Goal: Communication & Community: Ask a question

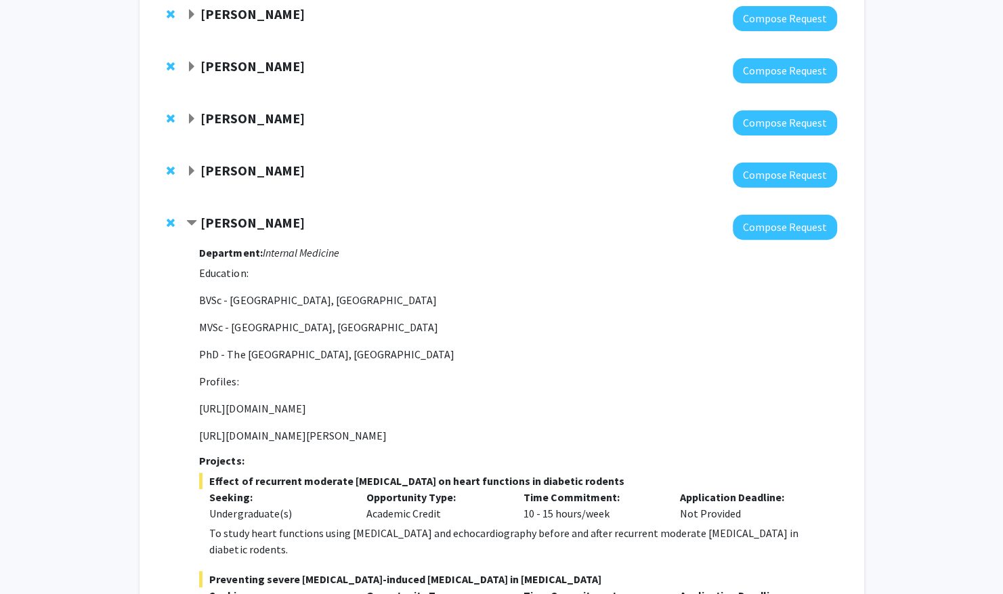
scroll to position [158, 0]
click at [261, 221] on strong "[PERSON_NAME]" at bounding box center [252, 221] width 104 height 17
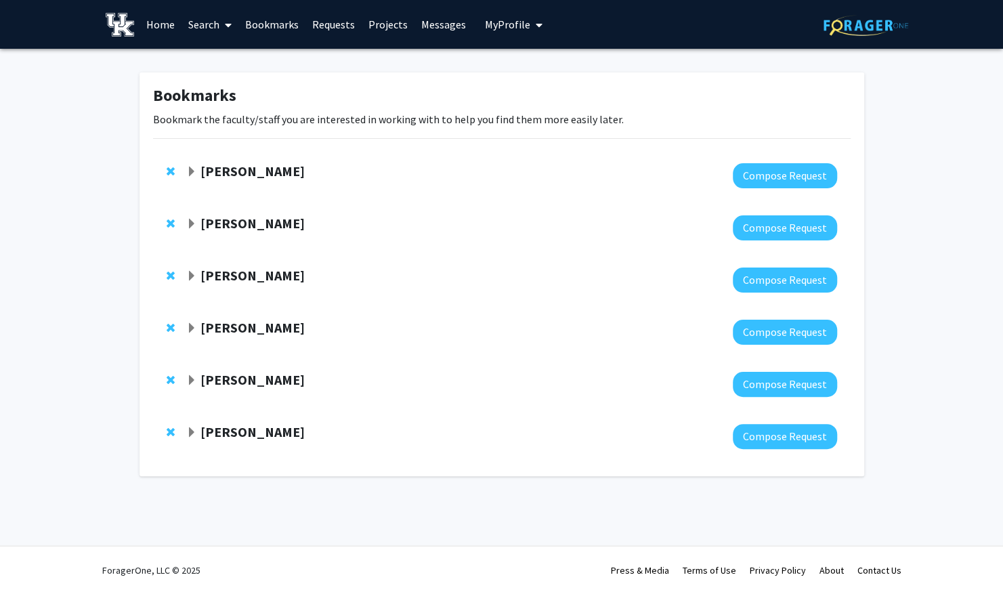
scroll to position [0, 0]
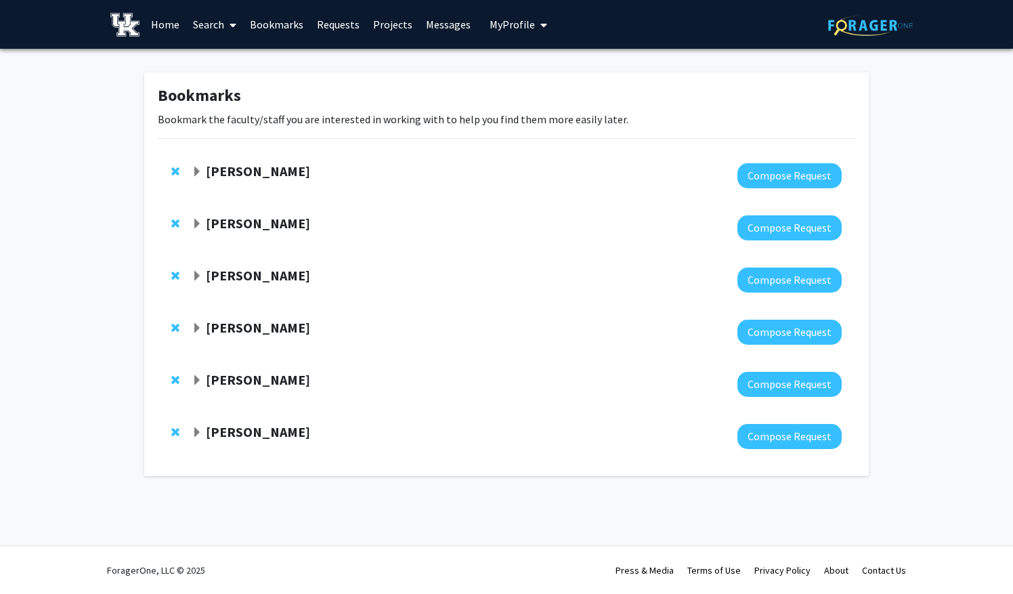
click at [240, 381] on strong "[PERSON_NAME]" at bounding box center [258, 379] width 104 height 17
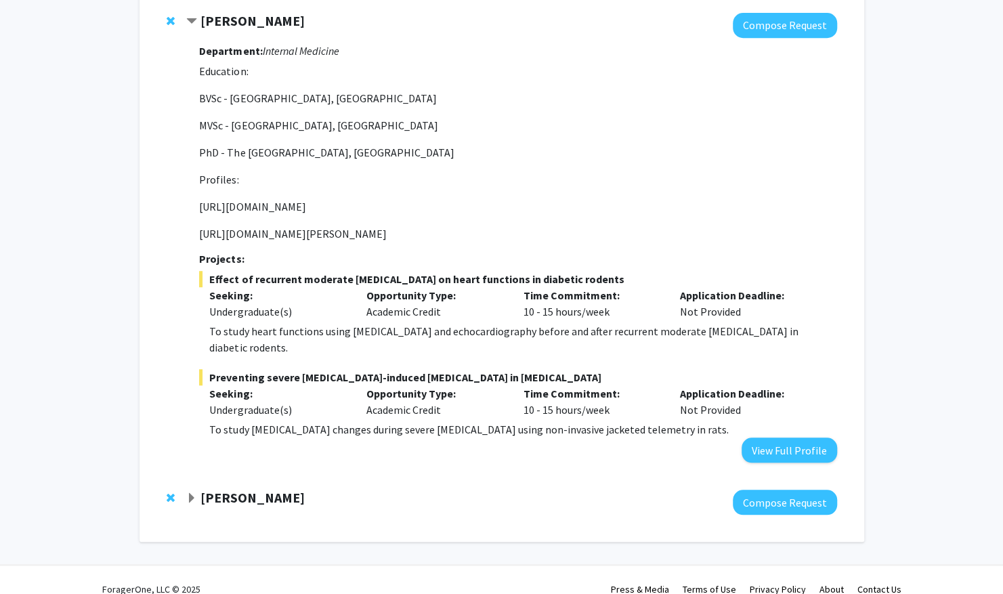
scroll to position [360, 0]
click at [790, 437] on button "View Full Profile" at bounding box center [790, 449] width 96 height 25
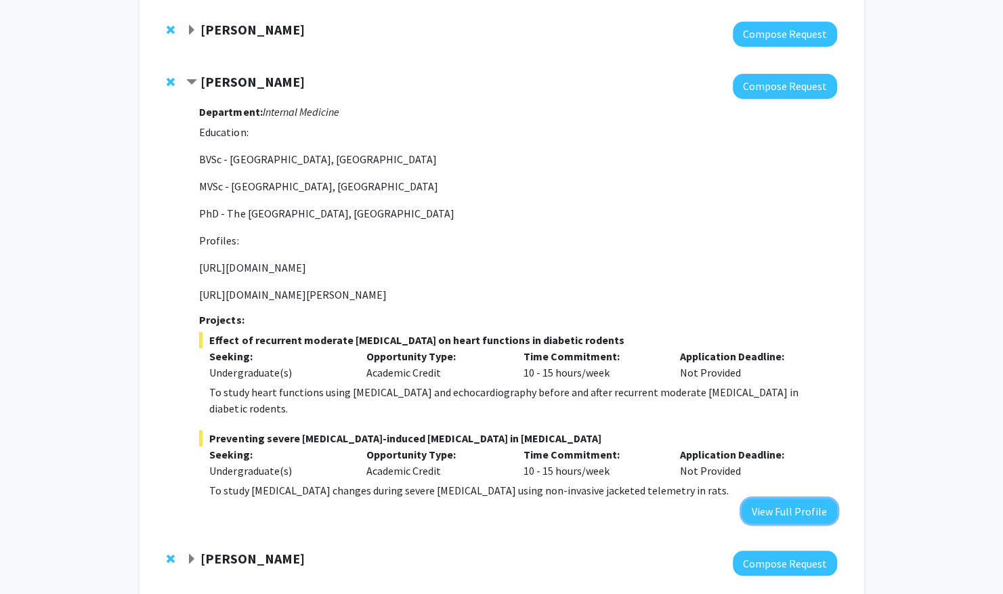
scroll to position [297, 0]
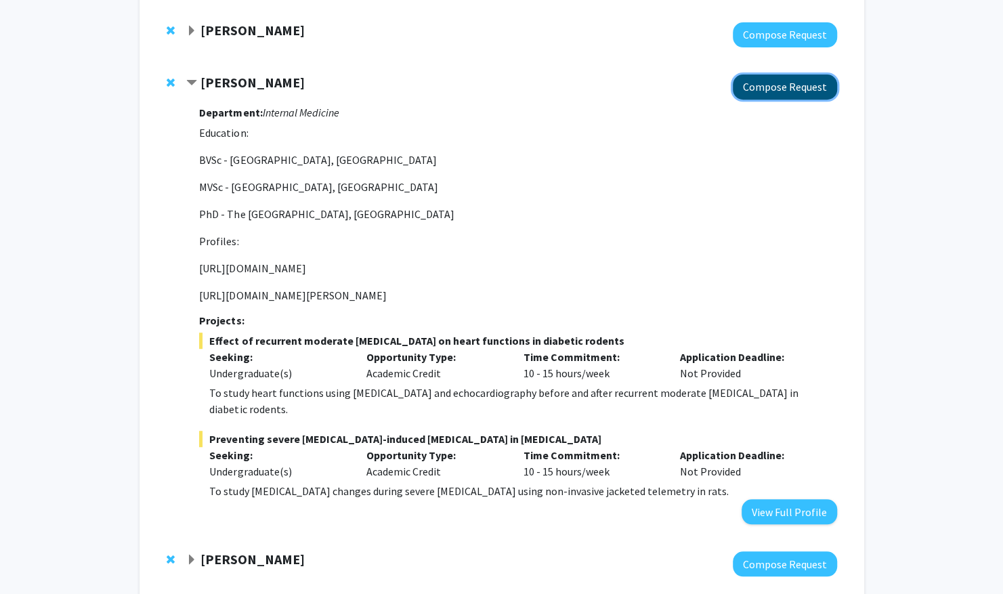
click at [759, 93] on button "Compose Request" at bounding box center [785, 87] width 104 height 25
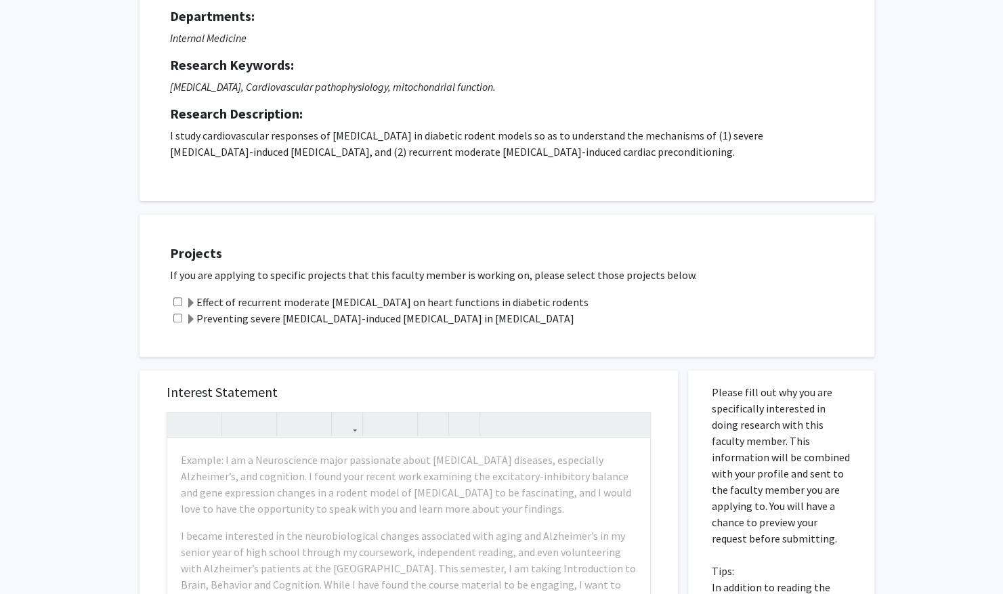
scroll to position [136, 0]
click at [316, 317] on label "Preventing severe [MEDICAL_DATA]-induced [MEDICAL_DATA] in [MEDICAL_DATA]" at bounding box center [380, 317] width 389 height 16
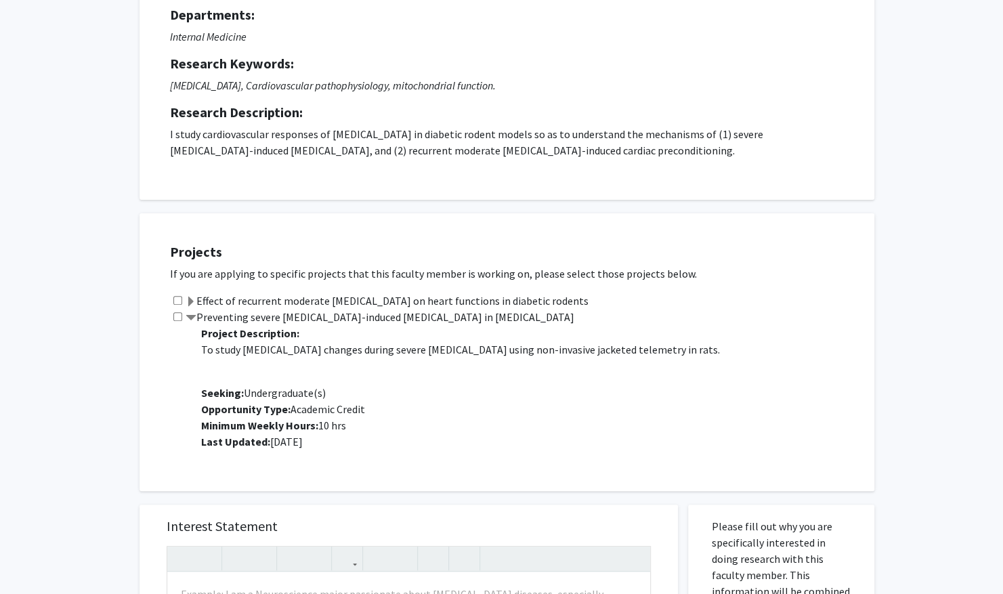
click at [177, 318] on input "checkbox" at bounding box center [177, 316] width 9 height 9
checkbox input "true"
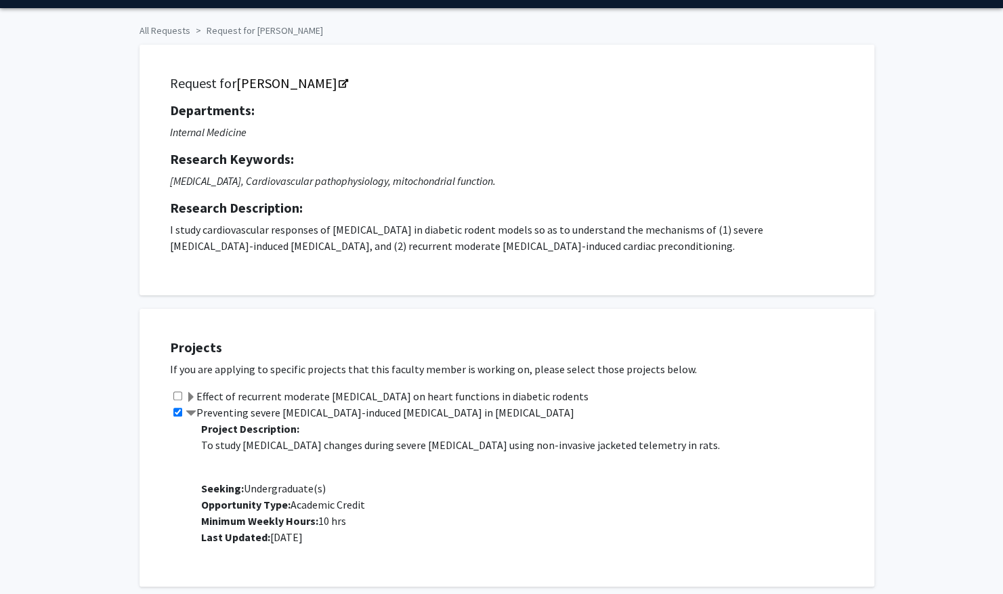
scroll to position [0, 0]
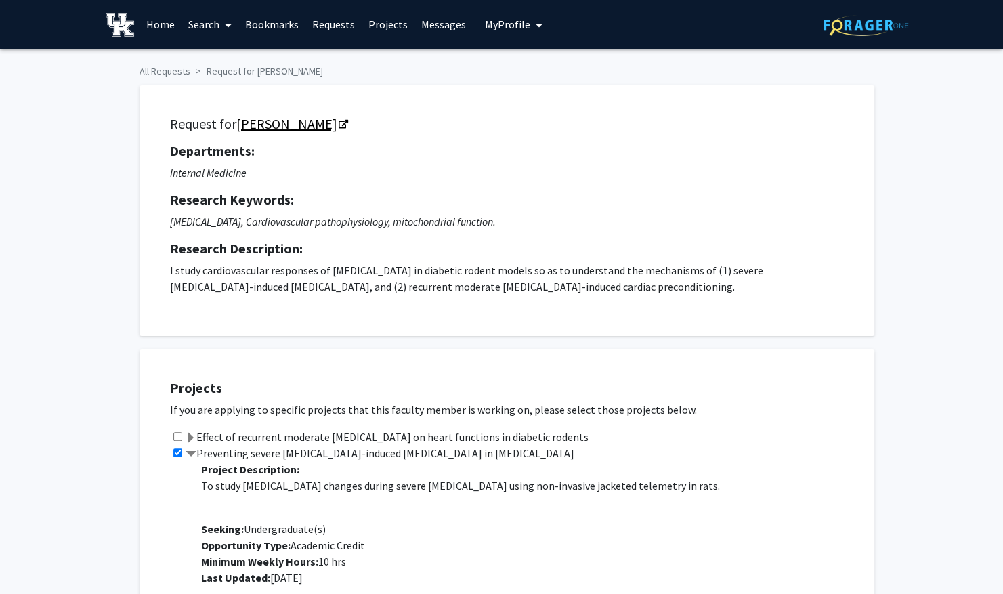
click at [318, 122] on link "[PERSON_NAME]" at bounding box center [291, 123] width 110 height 17
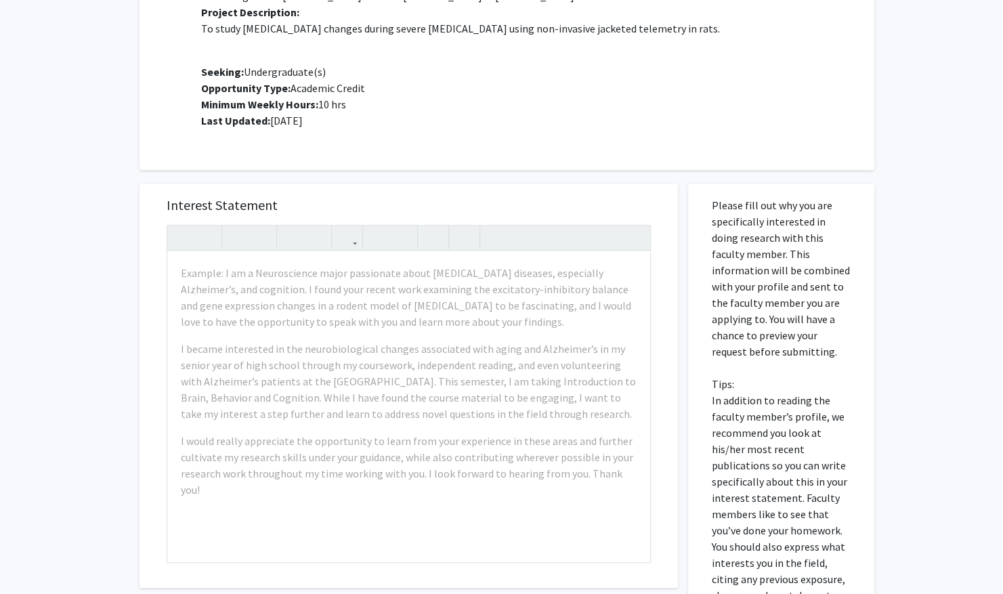
scroll to position [452, 0]
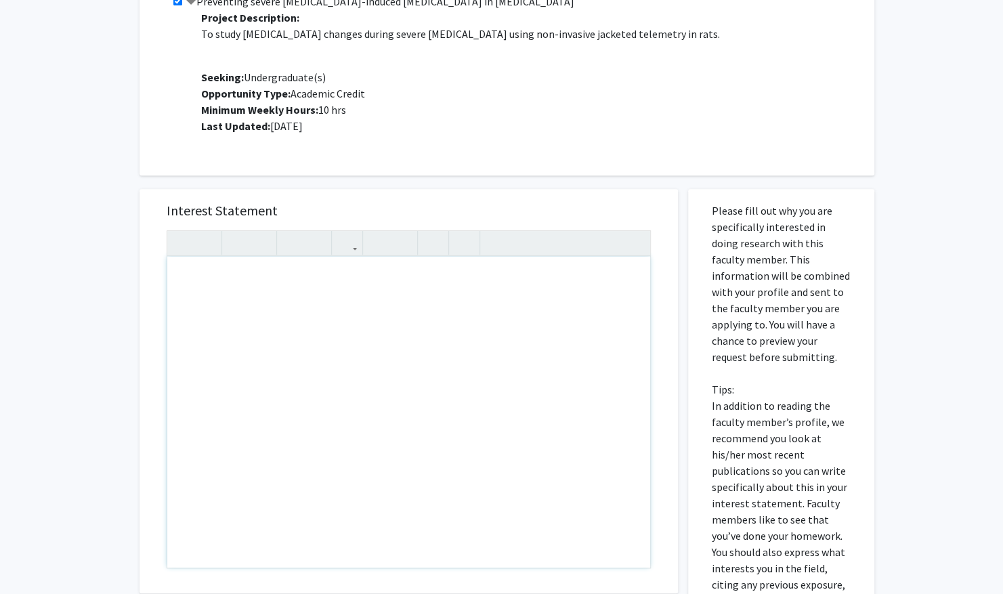
click at [268, 292] on div "Note to users with screen readers: Please press Alt+0 or Option+0 to deactivate…" at bounding box center [408, 412] width 483 height 311
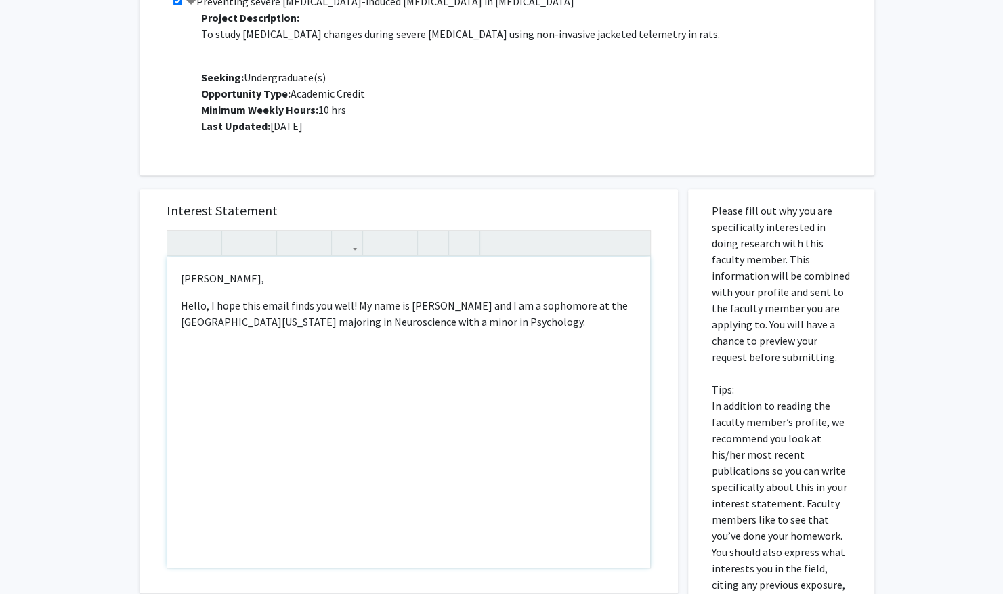
click at [488, 324] on p "Hello, I hope this email finds you well! My name is [PERSON_NAME] and I am a so…" at bounding box center [409, 313] width 456 height 33
click at [506, 323] on p "Hello, I hope this email finds you well! My name is [PERSON_NAME], and I am a s…" at bounding box center [409, 313] width 456 height 33
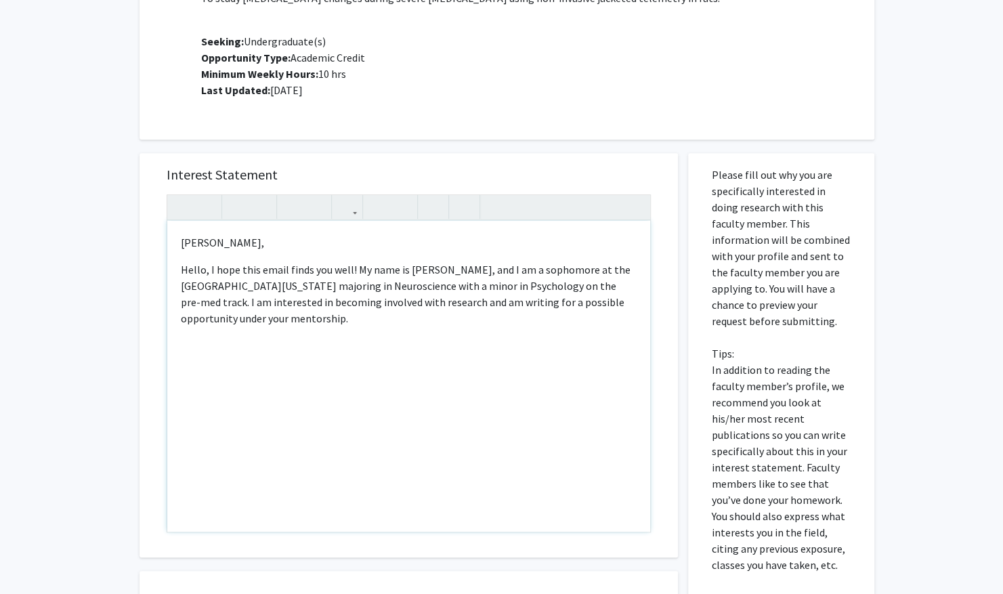
scroll to position [521, 0]
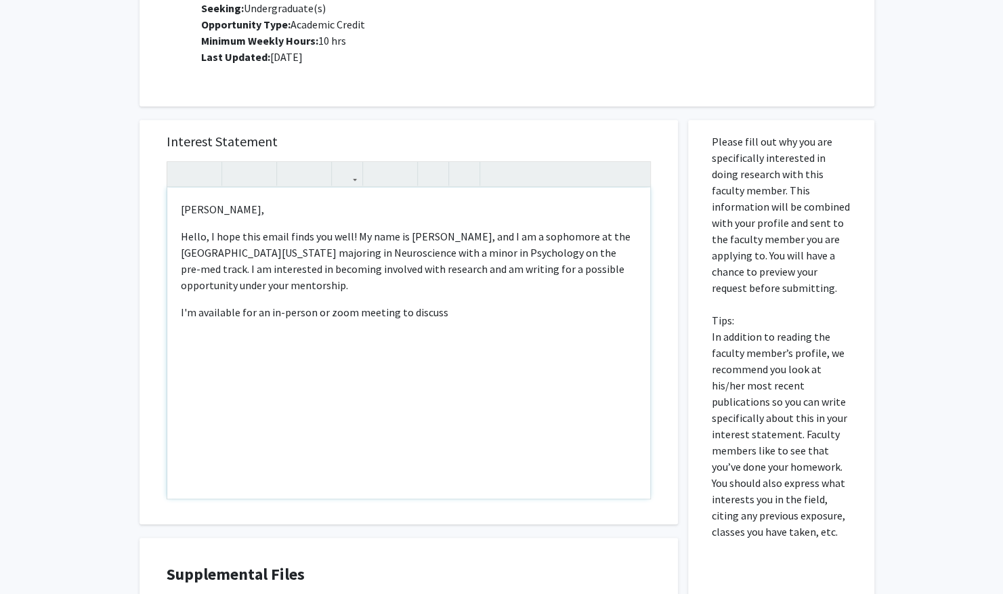
click at [394, 309] on p "I'm available for an in-person or zoom meeting to discuss" at bounding box center [409, 312] width 456 height 16
click at [240, 312] on p "I'm available for an in-person or zoom meeting to discuss" at bounding box center [409, 312] width 456 height 16
click at [354, 310] on p "I'm available for an in-person or zoom meeting to discuss" at bounding box center [409, 312] width 456 height 16
click at [452, 314] on p "I'm available for an in-person or zoom meeting to discuss" at bounding box center [409, 312] width 456 height 16
click at [179, 394] on div "[PERSON_NAME], Hello, I hope this email finds you well! My name is [PERSON_NAME…" at bounding box center [408, 343] width 483 height 311
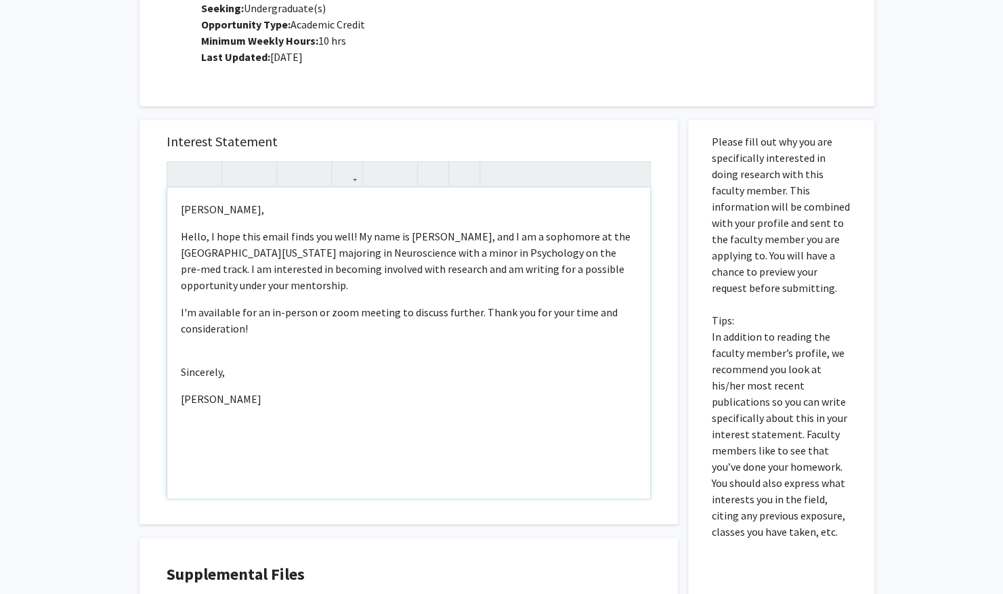
click at [256, 323] on p "I'm available for an in-person or zoom meeting to discuss further. Thank you fo…" at bounding box center [409, 320] width 456 height 33
click at [177, 310] on div "[PERSON_NAME], Hello, I hope this email finds you well! My name is [PERSON_NAME…" at bounding box center [408, 343] width 483 height 311
click at [289, 342] on div "[PERSON_NAME], Hello, I hope this email finds you well! My name is [PERSON_NAME…" at bounding box center [408, 343] width 483 height 311
click at [274, 283] on p "Hello, I hope this email finds you well! My name is [PERSON_NAME], and I am a s…" at bounding box center [409, 260] width 456 height 65
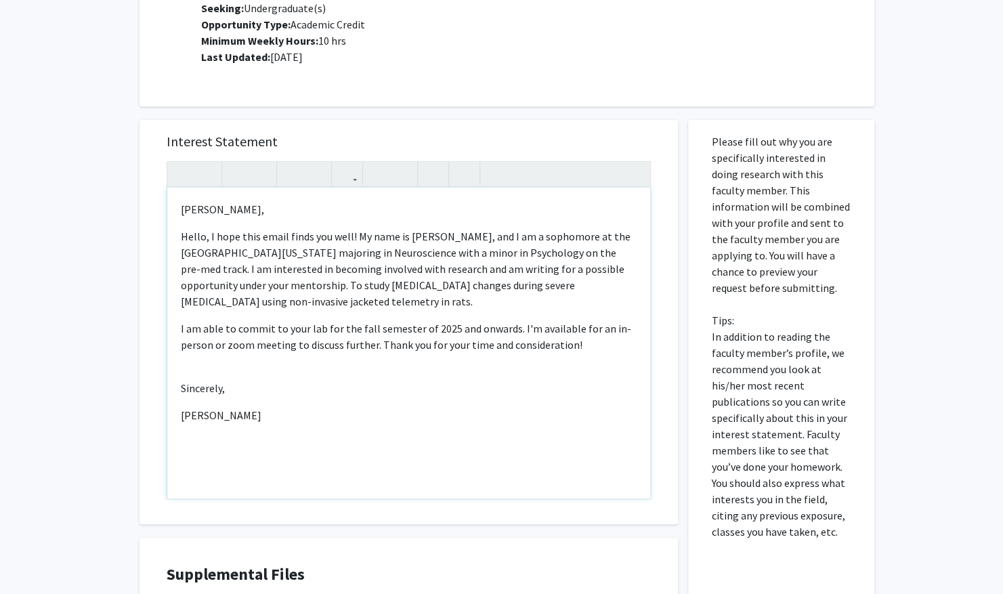
click at [238, 284] on p "Hello, I hope this email finds you well! My name is [PERSON_NAME], and I am a s…" at bounding box center [409, 268] width 456 height 81
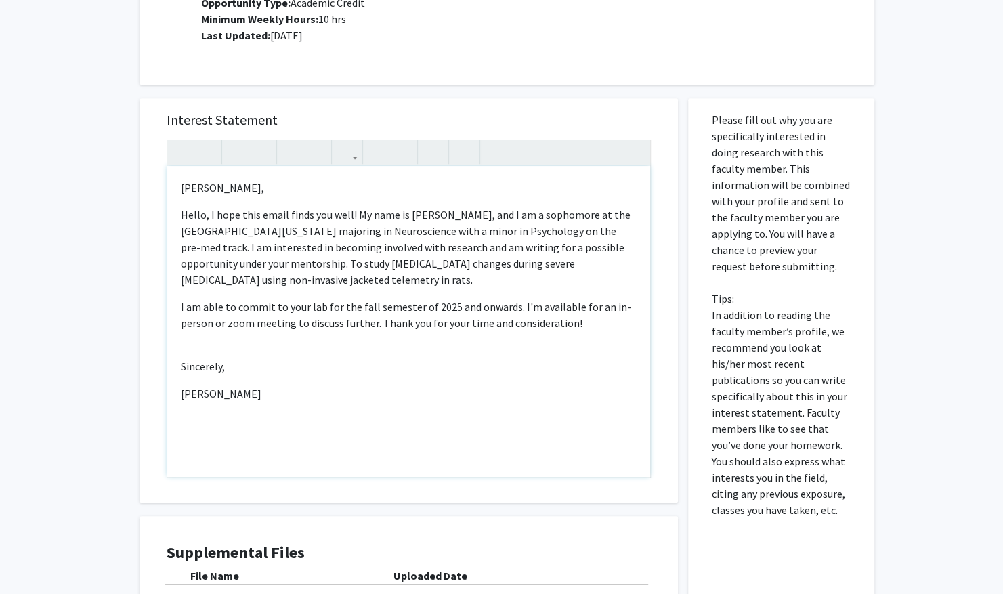
scroll to position [543, 0]
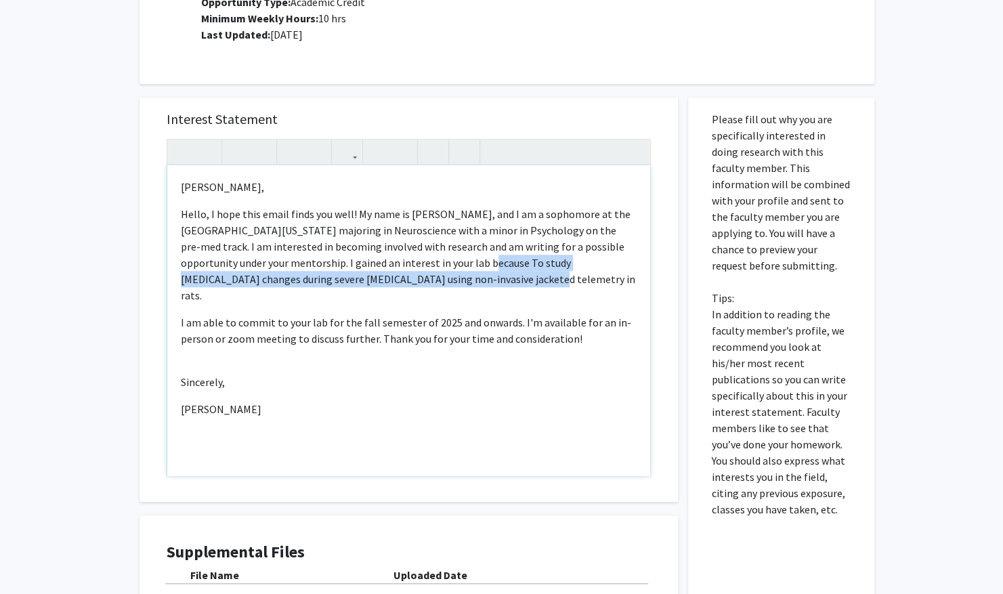
drag, startPoint x: 461, startPoint y: 273, endPoint x: 415, endPoint y: 263, distance: 47.2
click at [415, 263] on p "Hello, I hope this email finds you well! My name is [PERSON_NAME], and I am a s…" at bounding box center [409, 255] width 456 height 98
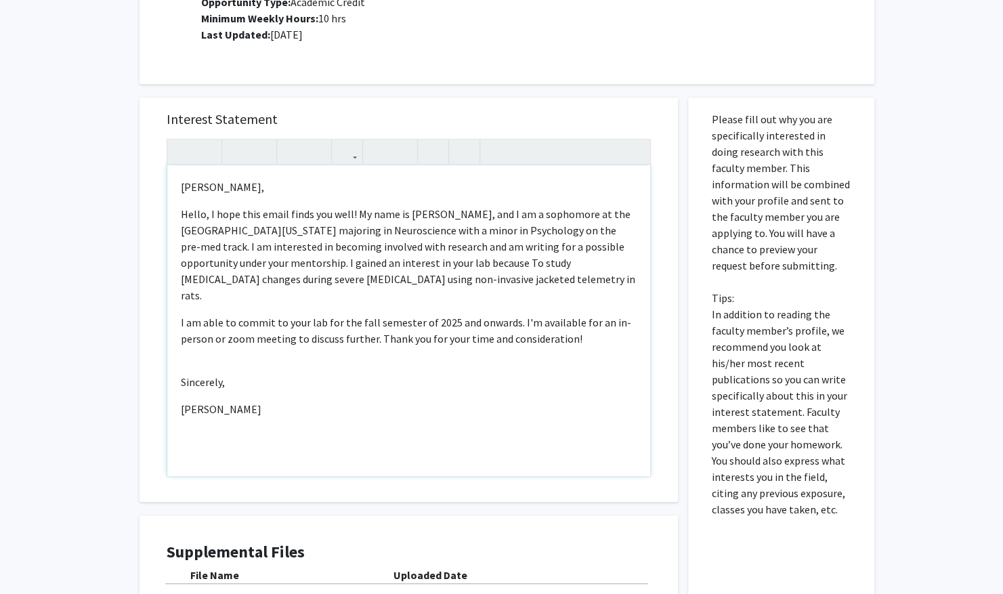
click at [465, 314] on p "I am able to commit to your lab for the fall semester of 2025 and onwards. I'm …" at bounding box center [409, 330] width 456 height 33
click at [457, 286] on p "Hello, I hope this email finds you well! My name is [PERSON_NAME], and I am a s…" at bounding box center [409, 255] width 456 height 98
click at [237, 261] on p "Hello, I hope this email finds you well! My name is [PERSON_NAME], and I am a s…" at bounding box center [409, 255] width 456 height 98
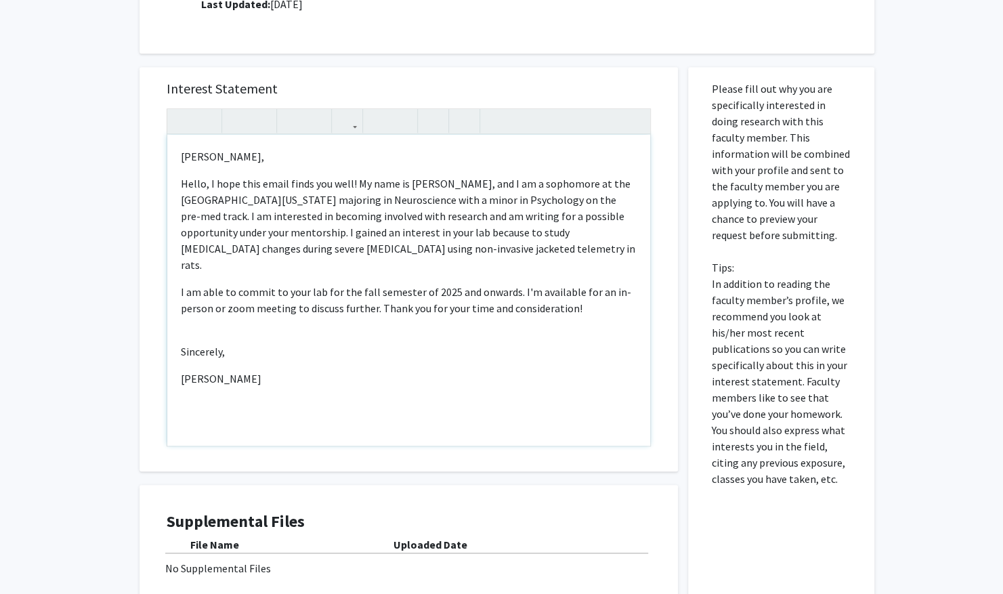
scroll to position [551, 0]
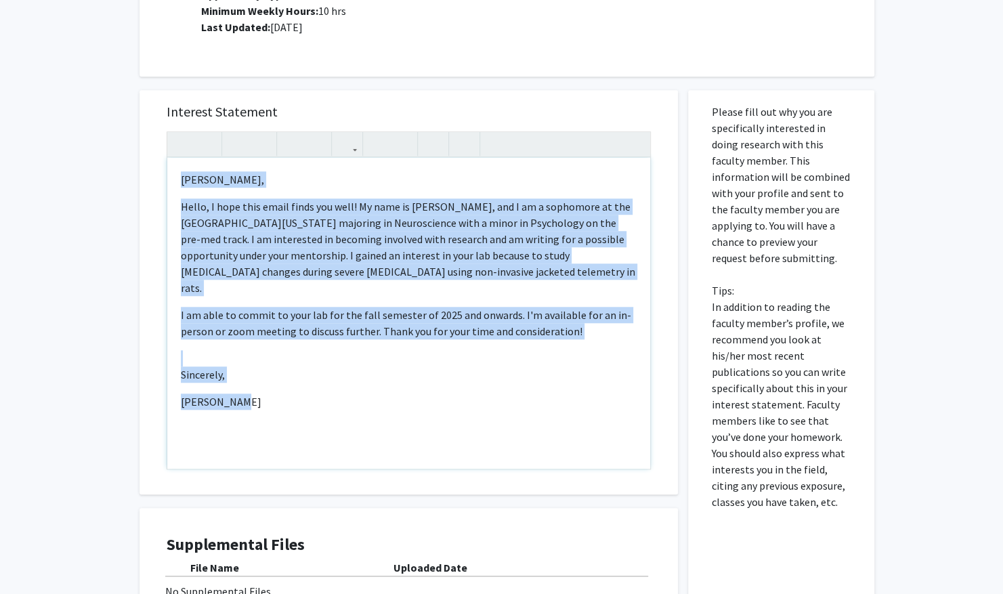
drag, startPoint x: 182, startPoint y: 177, endPoint x: 272, endPoint y: 378, distance: 219.5
click at [272, 378] on div "[PERSON_NAME], Hello, I hope this email finds you well! My name is [PERSON_NAME…" at bounding box center [408, 313] width 483 height 311
copy div "[PERSON_NAME], Hello, I hope this email finds you well! My name is [PERSON_NAME…"
click at [211, 322] on p "I am able to commit to your lab for the fall semester of 2025 and onwards. I'm …" at bounding box center [409, 323] width 456 height 33
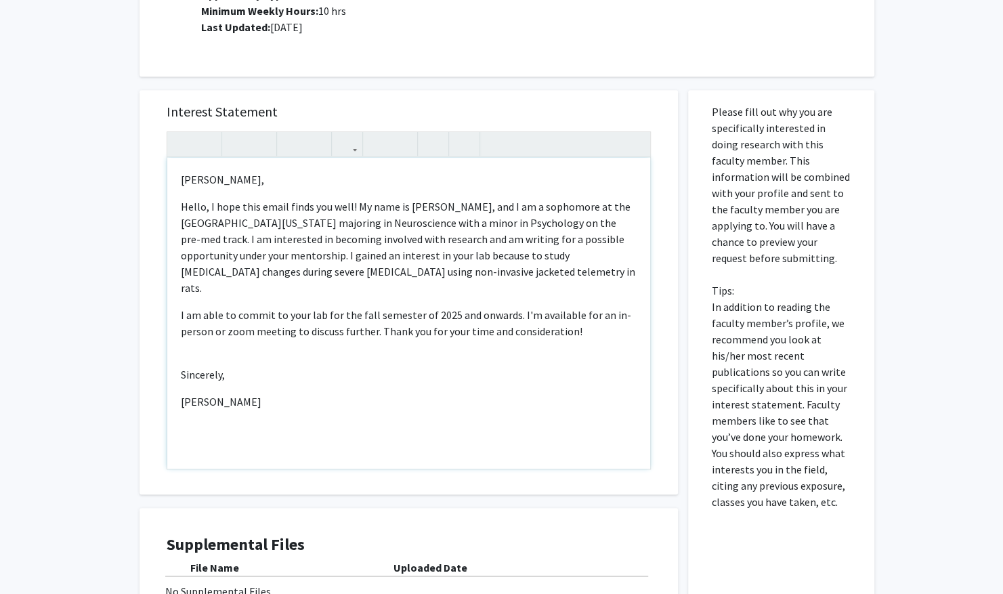
click at [217, 331] on div "[PERSON_NAME], Hello, I hope this email finds you well! My name is [PERSON_NAME…" at bounding box center [408, 313] width 483 height 311
click at [237, 256] on p "Hello, I hope this email finds you well! My name is [PERSON_NAME], and I am a s…" at bounding box center [409, 247] width 456 height 98
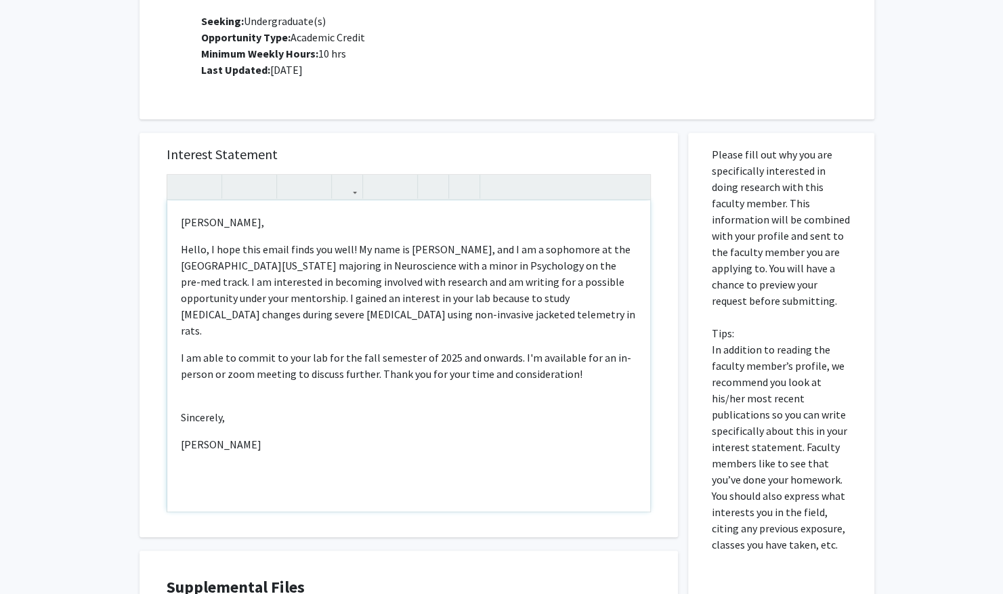
scroll to position [507, 0]
click at [210, 383] on div "[PERSON_NAME], Hello, I hope this email finds you well! My name is [PERSON_NAME…" at bounding box center [408, 356] width 483 height 311
click at [248, 398] on div "[PERSON_NAME], Hello, I hope this email finds you well! My name is [PERSON_NAME…" at bounding box center [408, 356] width 483 height 311
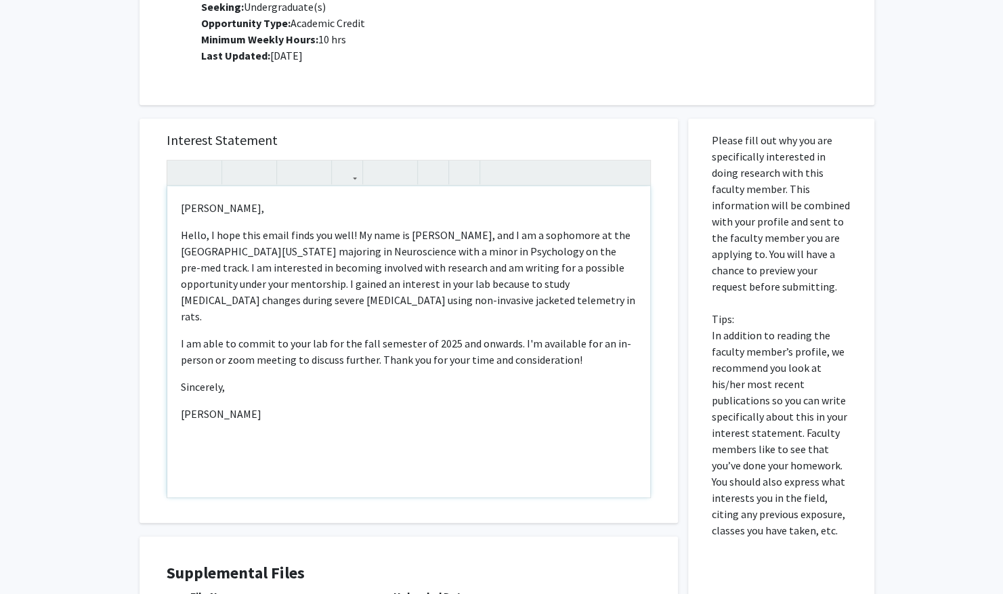
scroll to position [520, 0]
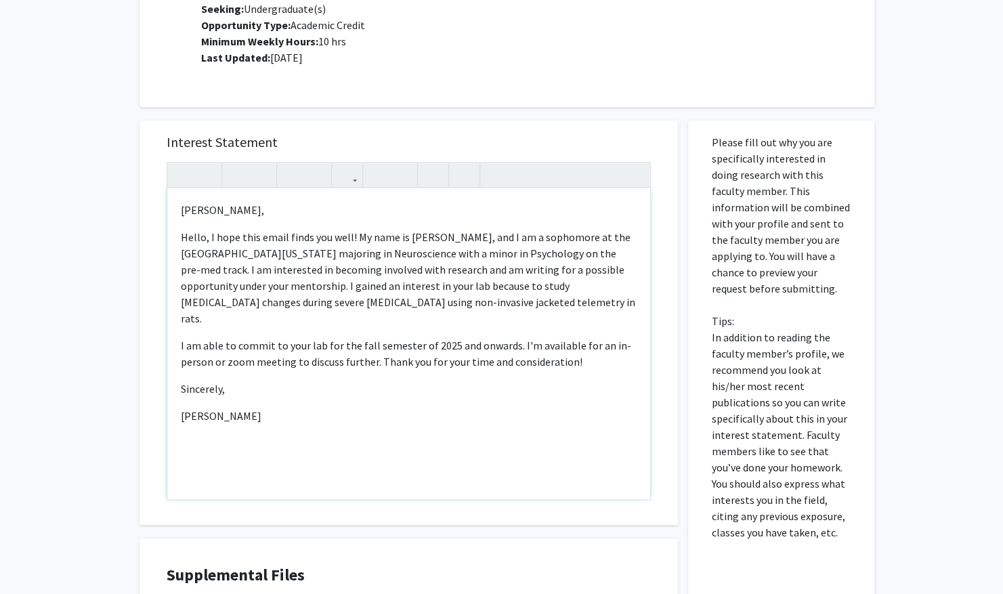
click at [460, 312] on div "[PERSON_NAME], Hello, I hope this email finds you well! My name is [PERSON_NAME…" at bounding box center [408, 343] width 483 height 311
click at [468, 306] on p "Hello, I hope this email finds you well! My name is [PERSON_NAME], and I am a s…" at bounding box center [409, 278] width 456 height 98
drag, startPoint x: 358, startPoint y: 237, endPoint x: 212, endPoint y: 237, distance: 146.3
click at [212, 237] on p "Hello, I hope this email finds you well! My name is [PERSON_NAME], and I am a s…" at bounding box center [409, 278] width 456 height 98
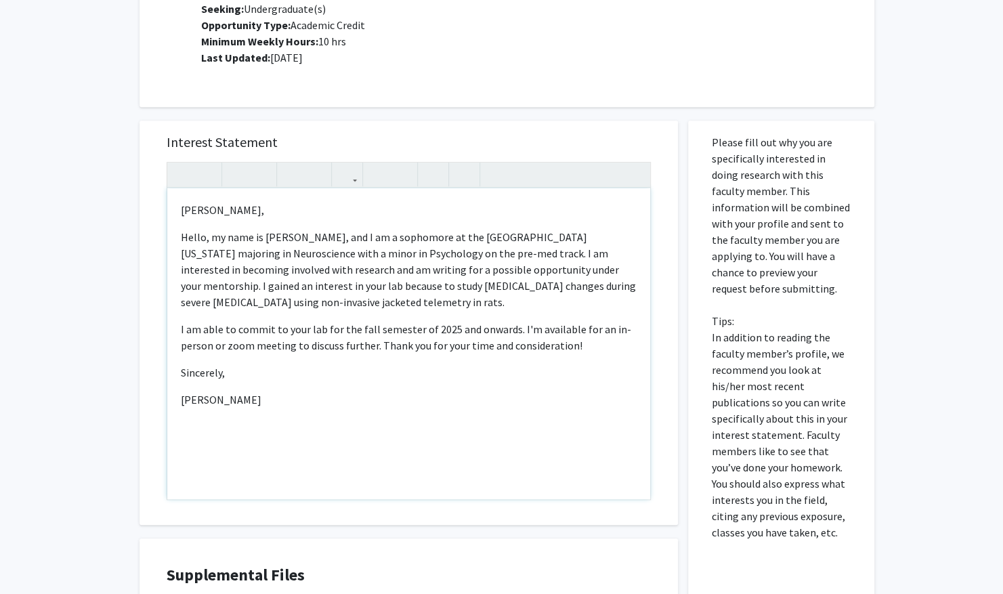
click at [283, 305] on p "Hello, my name is [PERSON_NAME], and I am a sophomore at the [GEOGRAPHIC_DATA][…" at bounding box center [409, 269] width 456 height 81
click at [541, 271] on p "Hello, my name is [PERSON_NAME], and I am a sophomore at the [GEOGRAPHIC_DATA][…" at bounding box center [409, 269] width 456 height 81
click at [469, 256] on p "Hello, my name is [PERSON_NAME], and I am a sophomore at the [GEOGRAPHIC_DATA][…" at bounding box center [409, 269] width 456 height 81
click at [433, 301] on p "Hello, my name is [PERSON_NAME], and I am a sophomore at the [GEOGRAPHIC_DATA][…" at bounding box center [409, 269] width 456 height 81
click at [185, 178] on icon "button" at bounding box center [183, 174] width 12 height 22
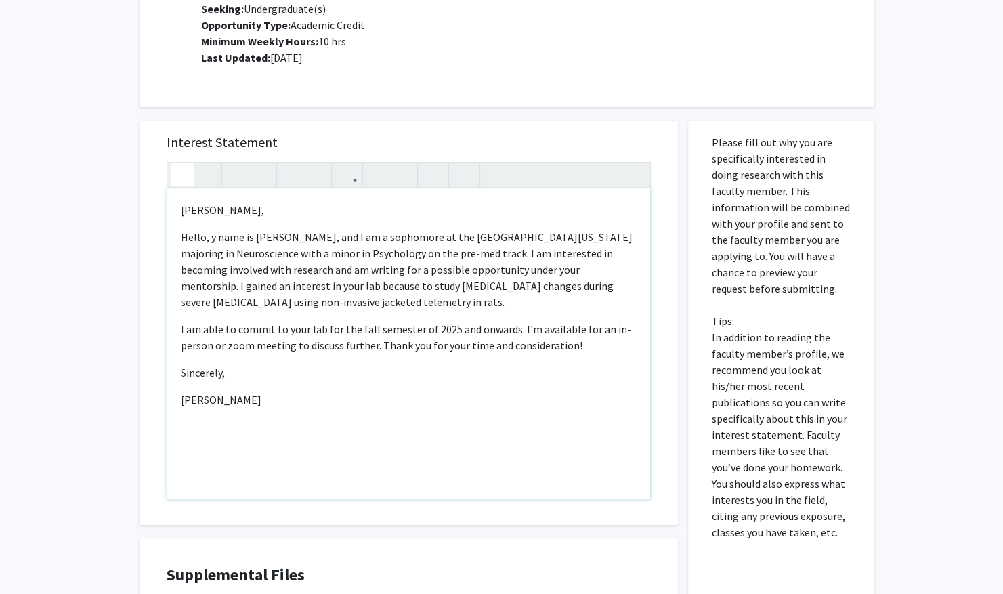
click at [185, 178] on icon "button" at bounding box center [183, 174] width 12 height 22
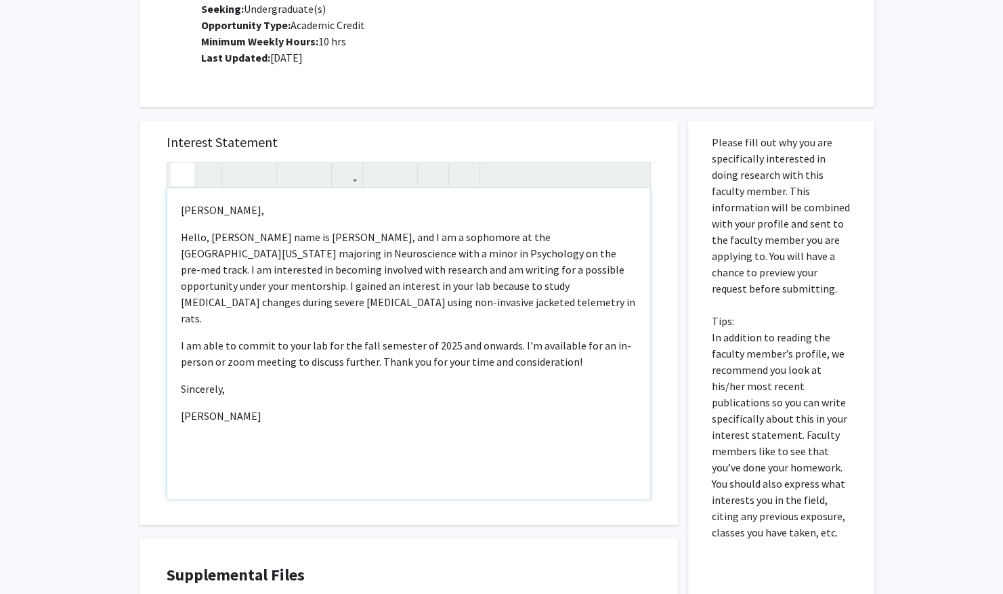
type textarea "<p>[PERSON_NAME],&nbsp;</p><p>Hello, I hope this email finds you well! My name …"
click at [185, 178] on icon "button" at bounding box center [183, 174] width 12 height 22
click at [312, 314] on div "[PERSON_NAME], Hello, I hope this email finds you well! My name is [PERSON_NAME…" at bounding box center [408, 343] width 483 height 311
click at [530, 284] on p "Hello, I hope this email finds you well! My name is [PERSON_NAME], and I am a s…" at bounding box center [409, 278] width 456 height 98
click at [533, 305] on p "Hello, I hope this email finds you well! My name is [PERSON_NAME], and I am a s…" at bounding box center [409, 278] width 456 height 98
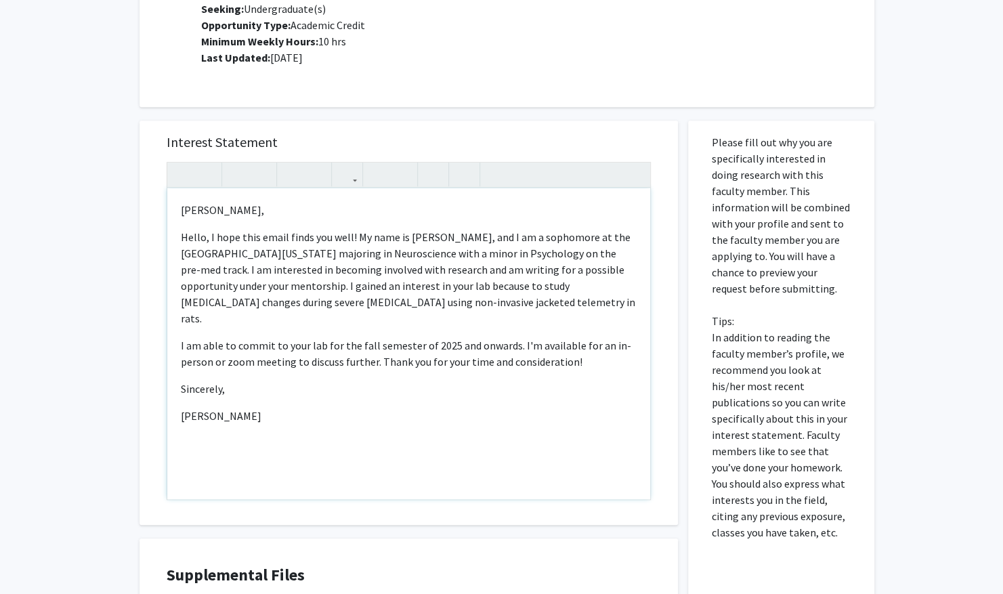
scroll to position [519, 0]
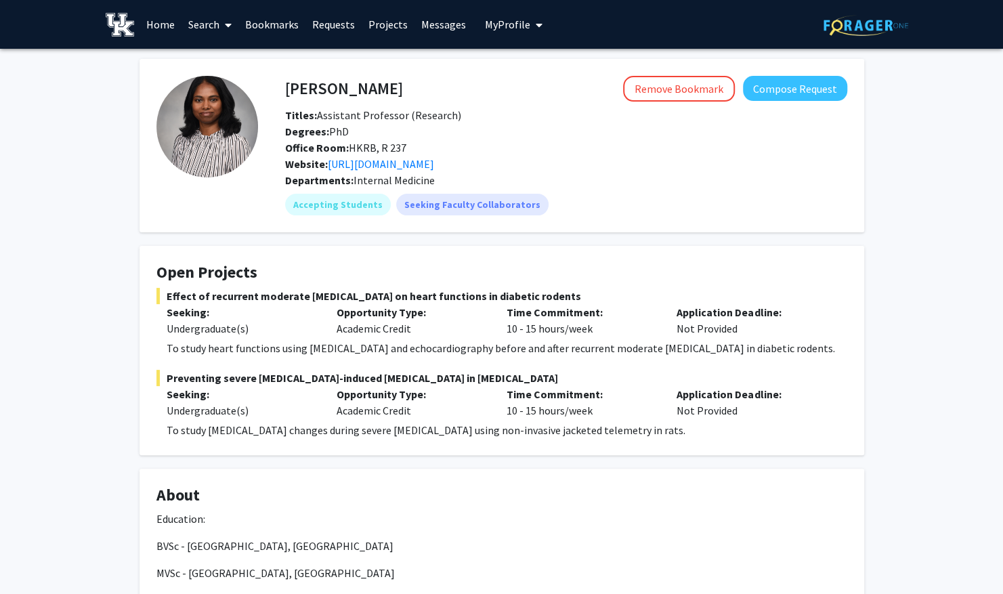
drag, startPoint x: 419, startPoint y: 89, endPoint x: 335, endPoint y: 84, distance: 84.8
click at [335, 84] on h4 "[PERSON_NAME]" at bounding box center [344, 88] width 118 height 25
copy h4 "[PERSON_NAME]"
click at [305, 85] on h4 "[PERSON_NAME]" at bounding box center [344, 88] width 118 height 25
click at [404, 161] on link "[URL][DOMAIN_NAME]" at bounding box center [381, 164] width 106 height 14
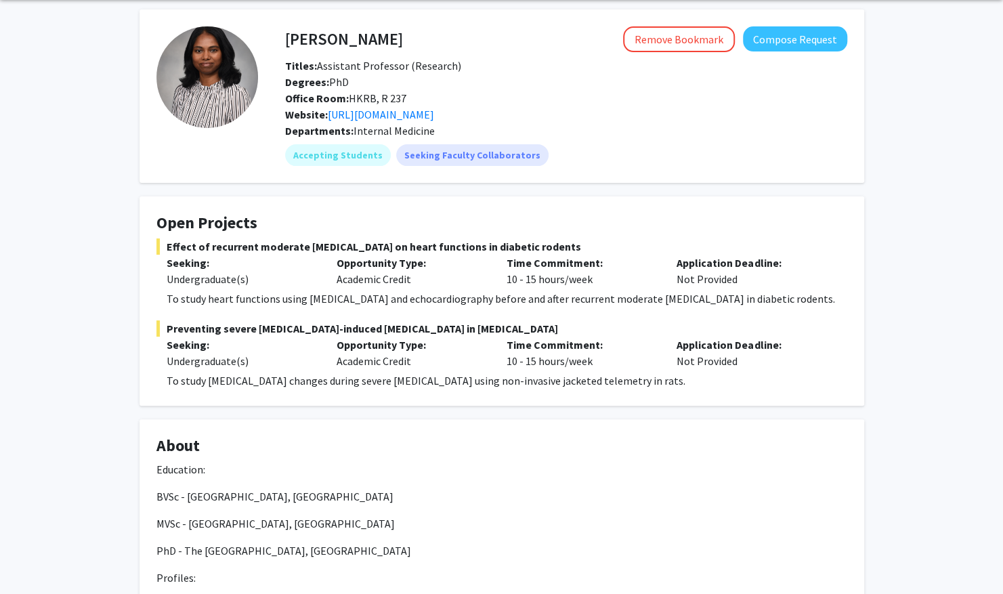
scroll to position [50, 0]
click at [310, 385] on p "To study [MEDICAL_DATA] changes during severe [MEDICAL_DATA] using non-invasive…" at bounding box center [507, 380] width 681 height 16
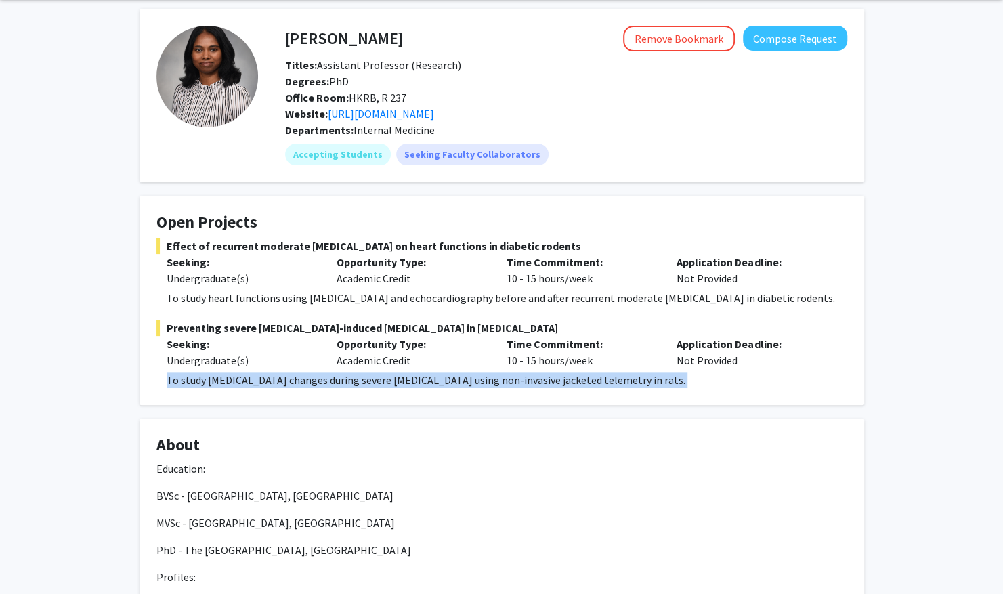
click at [310, 385] on p "To study [MEDICAL_DATA] changes during severe [MEDICAL_DATA] using non-invasive…" at bounding box center [507, 380] width 681 height 16
copy p "To study [MEDICAL_DATA] changes during severe [MEDICAL_DATA] using non-invasive…"
click at [308, 387] on p "To study [MEDICAL_DATA] changes during severe [MEDICAL_DATA] using non-invasive…" at bounding box center [507, 380] width 681 height 16
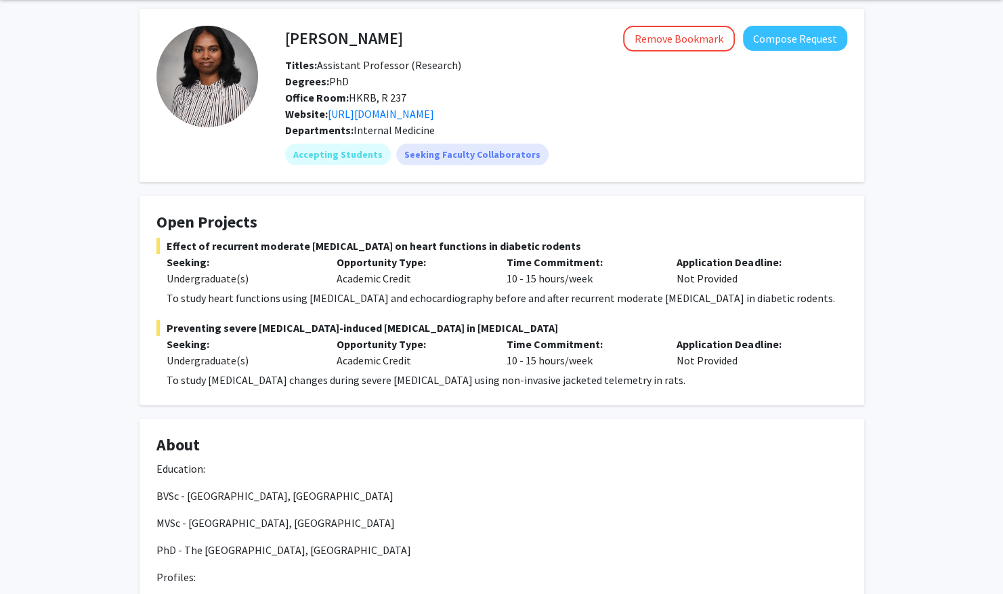
drag, startPoint x: 436, startPoint y: 43, endPoint x: 282, endPoint y: 43, distance: 154.4
click at [282, 43] on div "Sathya Velmurugan Remove Bookmark Compose Request" at bounding box center [566, 39] width 582 height 26
drag, startPoint x: 288, startPoint y: 39, endPoint x: 428, endPoint y: 39, distance: 140.2
click at [428, 39] on div "Sathya Velmurugan Remove Bookmark Compose Request" at bounding box center [566, 39] width 582 height 26
copy h4 "[PERSON_NAME]"
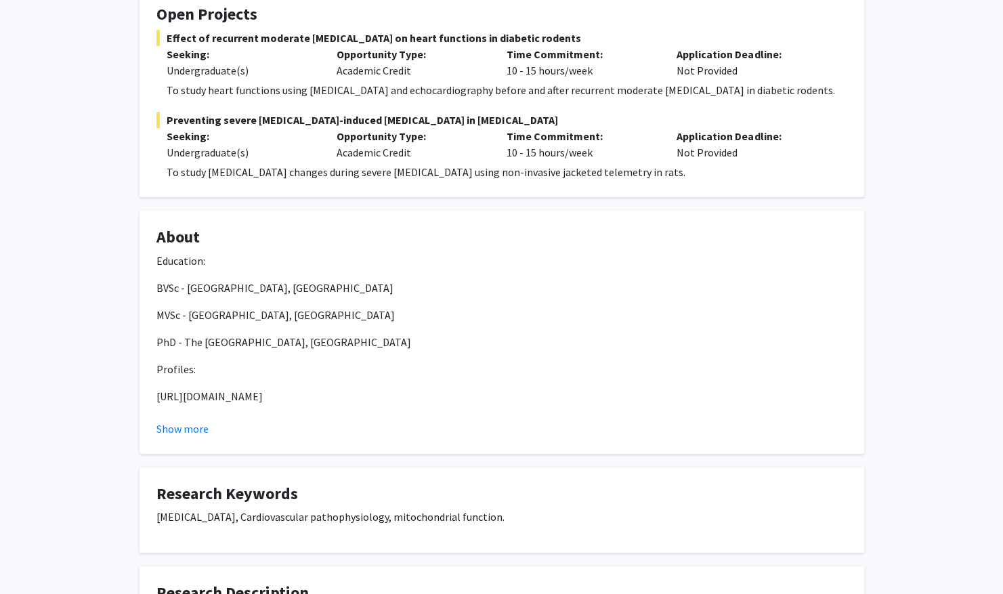
scroll to position [259, 0]
click at [161, 425] on button "Show more" at bounding box center [182, 428] width 52 height 16
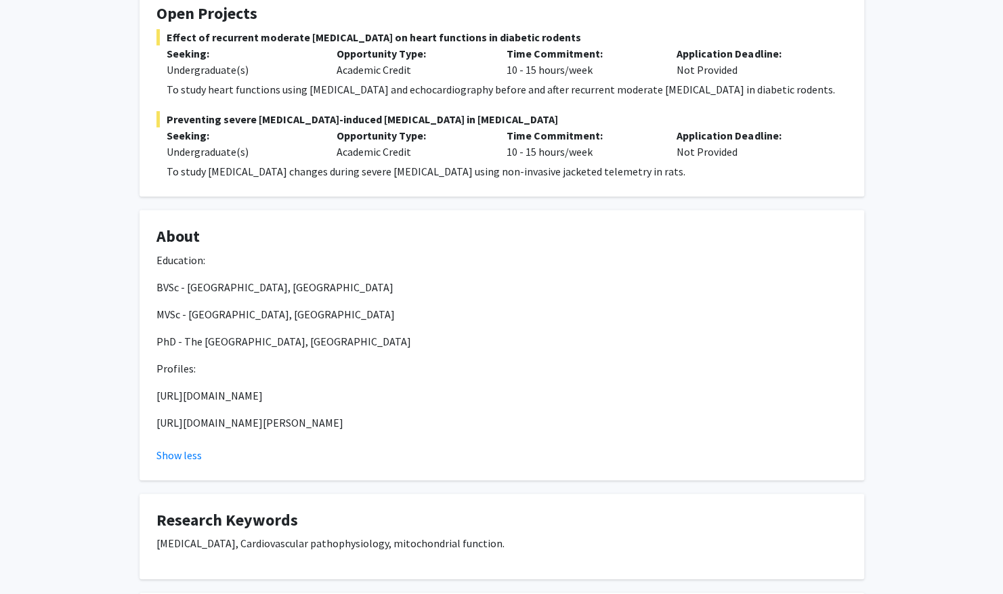
click at [173, 398] on p "[URL][DOMAIN_NAME]" at bounding box center [501, 395] width 691 height 16
drag, startPoint x: 173, startPoint y: 398, endPoint x: 165, endPoint y: 390, distance: 11.5
click at [165, 390] on p "[URL][DOMAIN_NAME]" at bounding box center [501, 395] width 691 height 16
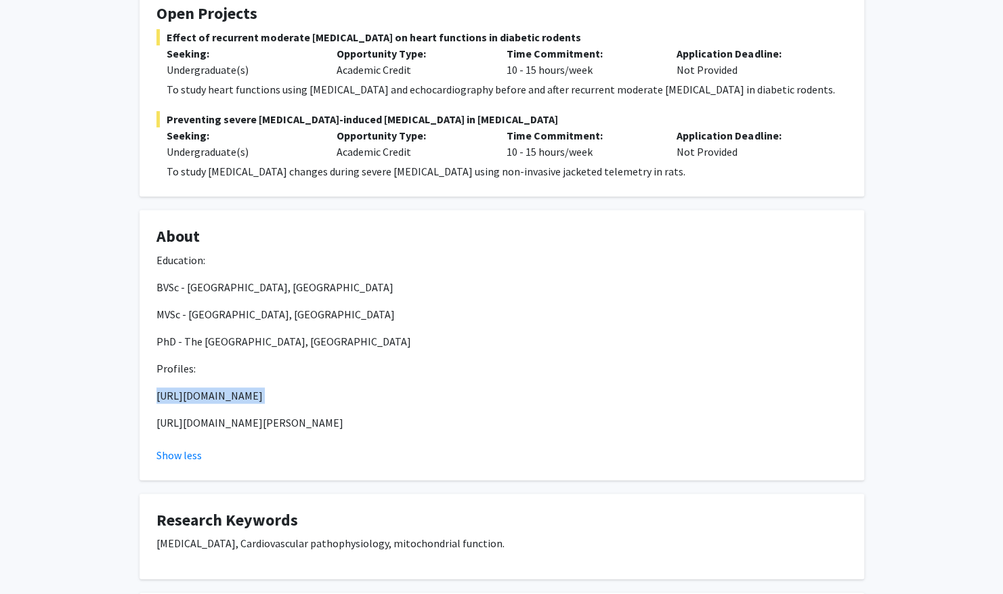
scroll to position [0, 0]
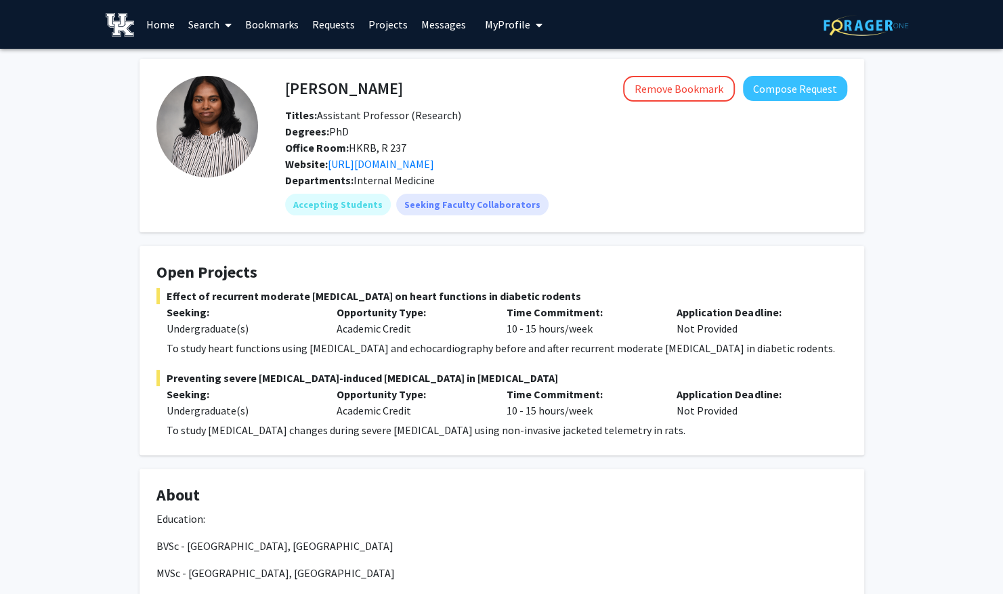
click at [251, 22] on link "Bookmarks" at bounding box center [271, 24] width 67 height 47
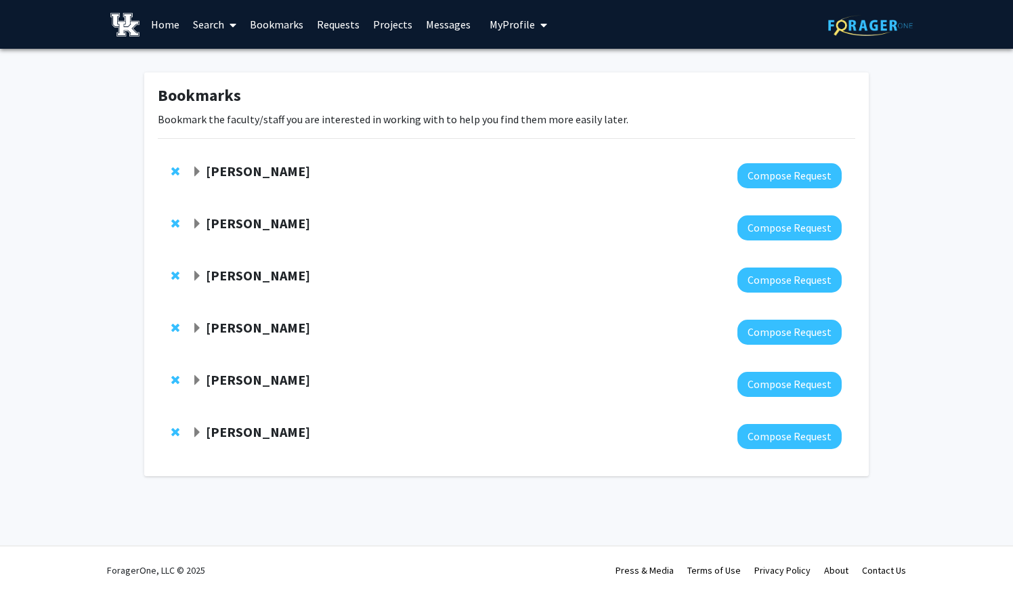
click at [192, 328] on span "Expand Sarah D'Orazio Bookmark" at bounding box center [197, 328] width 11 height 11
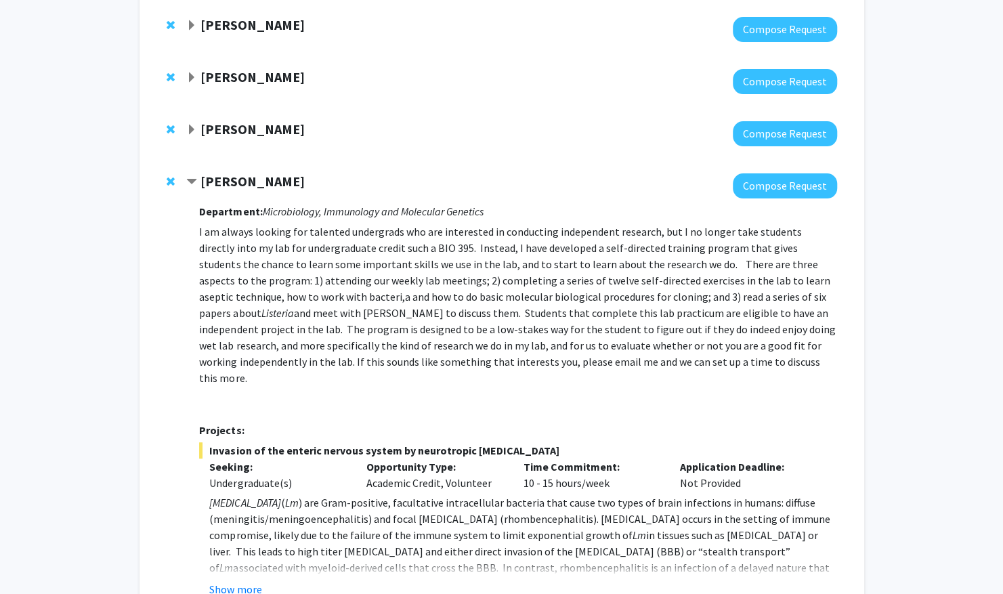
scroll to position [147, 0]
click at [171, 184] on span "Remove Sarah D'Orazio from bookmarks" at bounding box center [171, 180] width 8 height 11
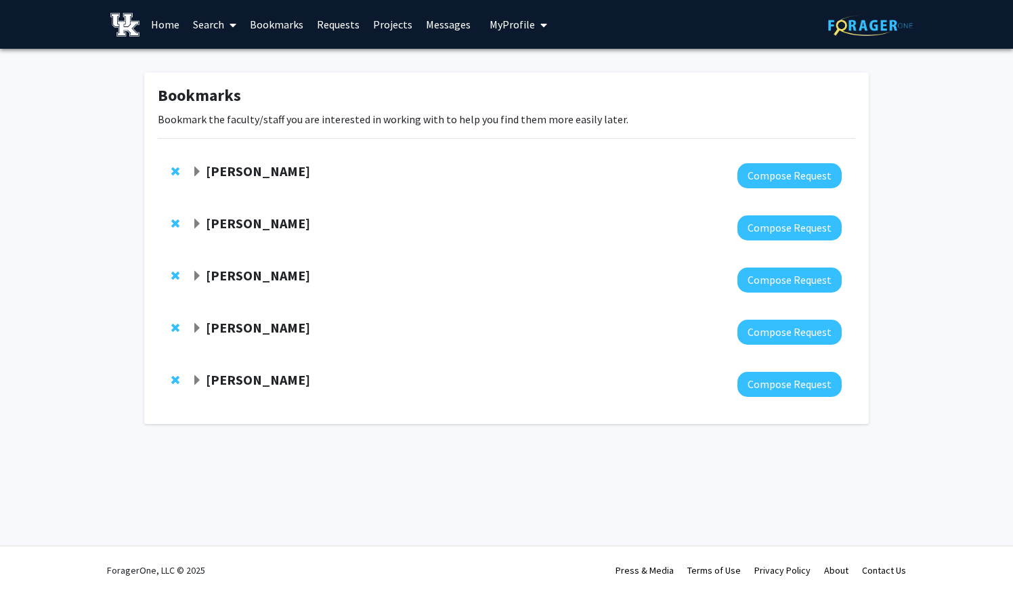
click at [172, 266] on div "Ioannis Papazoglou Compose Request" at bounding box center [507, 280] width 698 height 52
click at [190, 278] on div "Ioannis Papazoglou Compose Request" at bounding box center [507, 280] width 698 height 52
click at [203, 278] on div "[PERSON_NAME]" at bounding box center [338, 276] width 293 height 17
click at [196, 277] on span "Expand Ioannis Papazoglou Bookmark" at bounding box center [197, 276] width 11 height 11
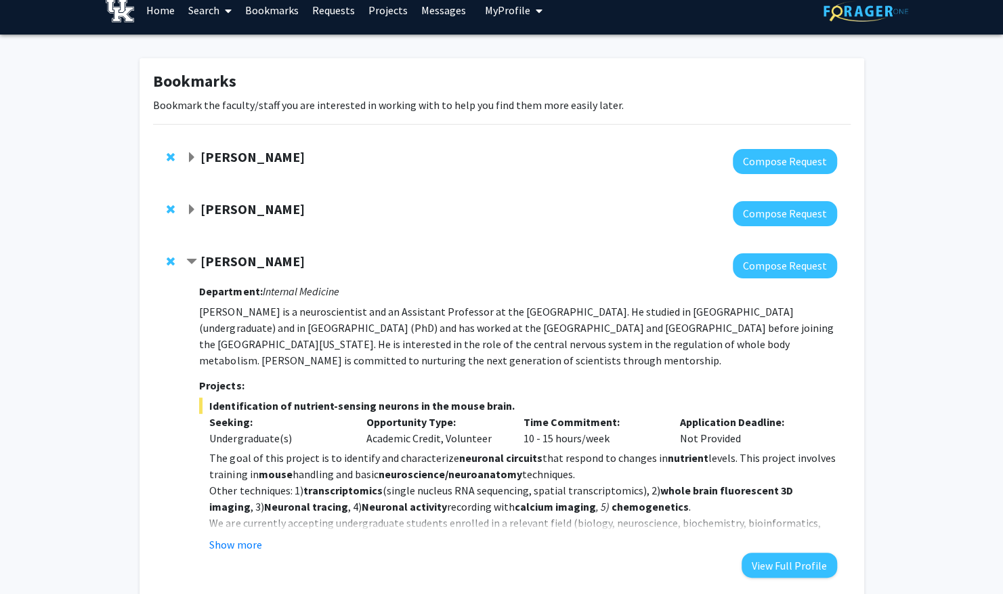
scroll to position [13, 0]
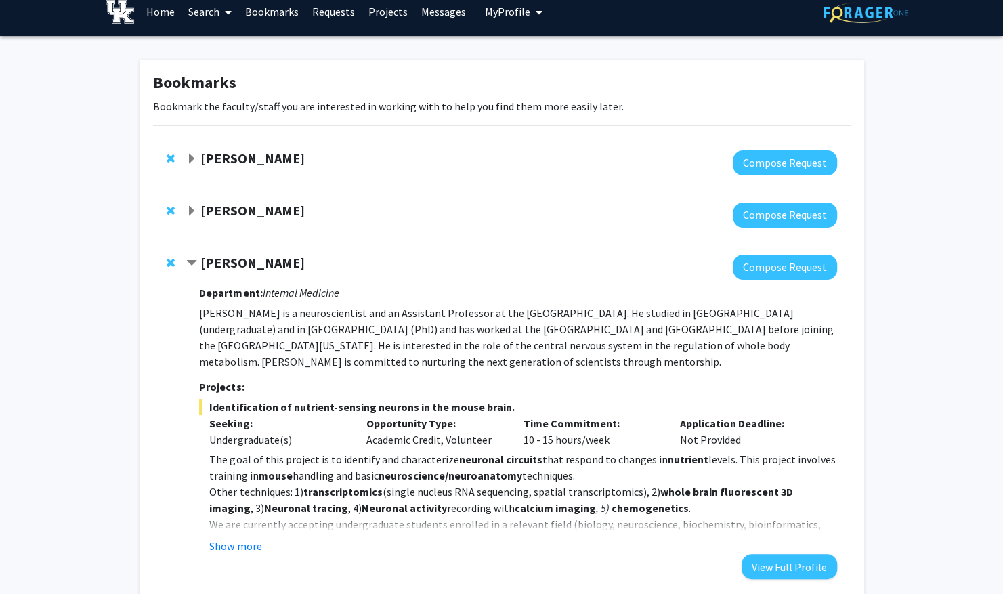
click at [172, 205] on span "Remove John D'Orazio from bookmarks" at bounding box center [171, 210] width 8 height 11
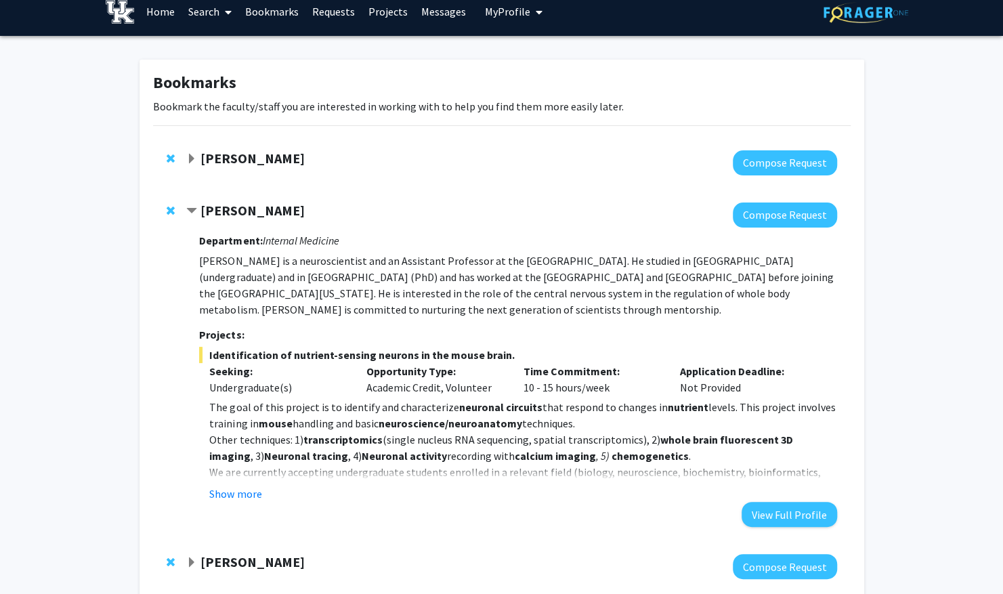
click at [208, 153] on strong "[PERSON_NAME]" at bounding box center [252, 158] width 104 height 17
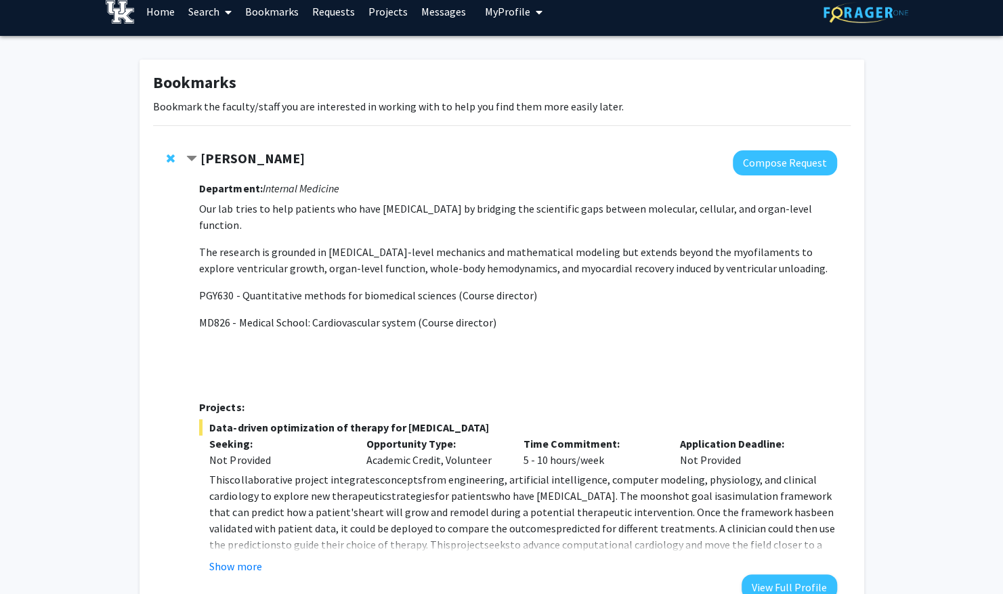
click at [206, 154] on strong "[PERSON_NAME]" at bounding box center [252, 158] width 104 height 17
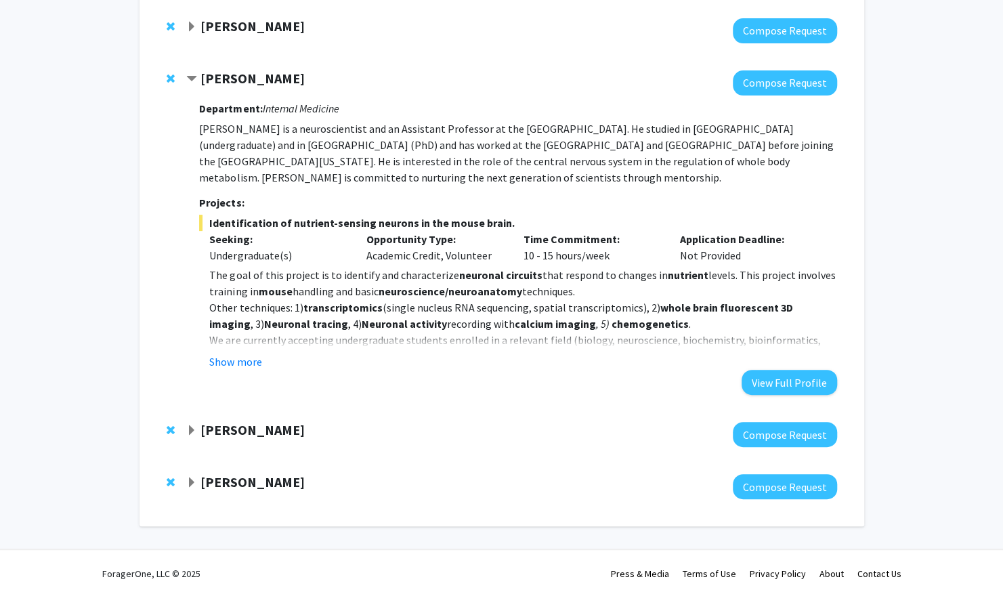
scroll to position [148, 0]
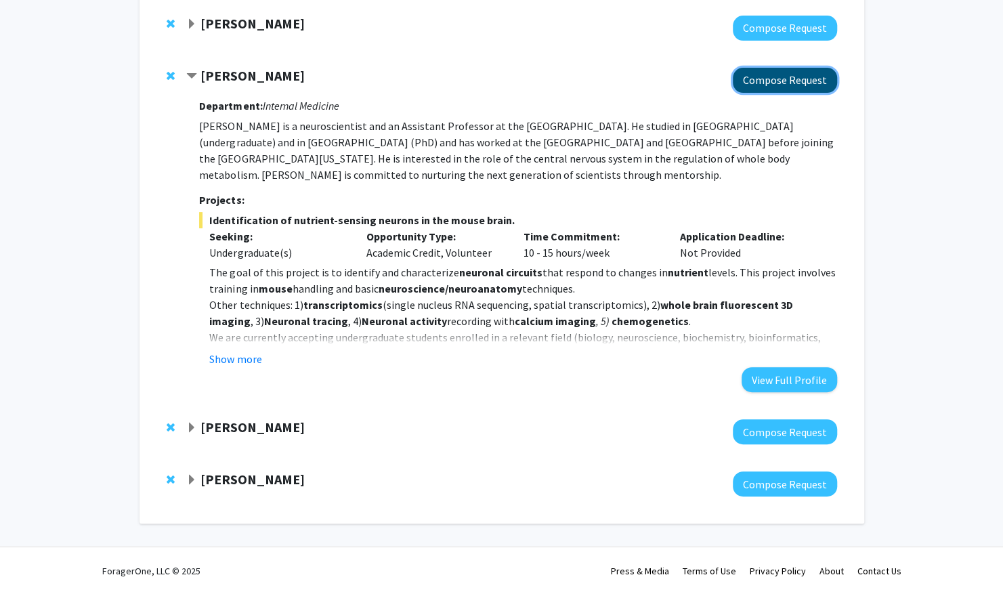
click at [744, 84] on button "Compose Request" at bounding box center [785, 80] width 104 height 25
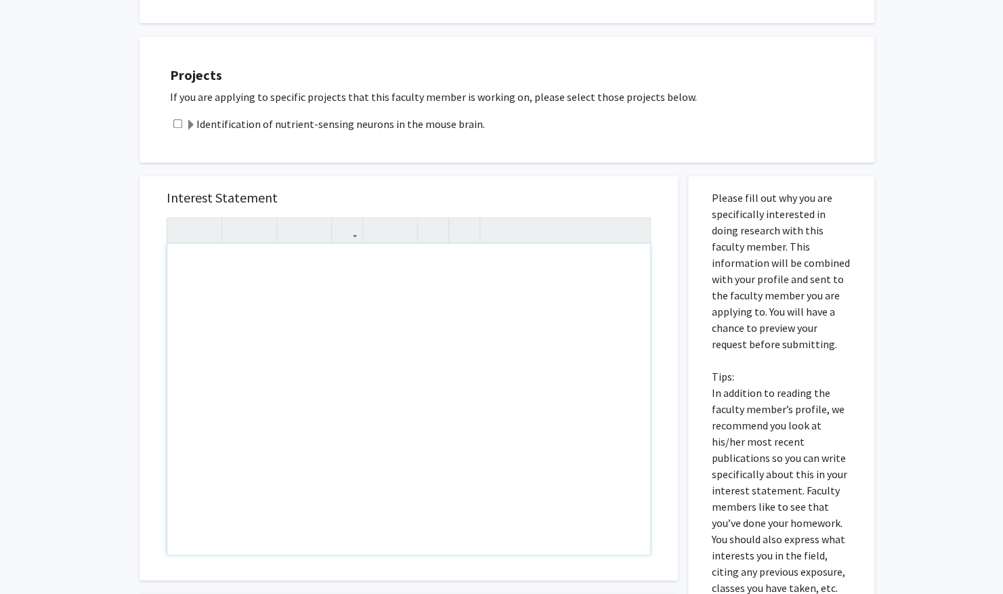
scroll to position [361, 0]
click at [314, 268] on div "Note to users with screen readers: Please press Alt+0 or Option+0 to deactivate…" at bounding box center [408, 400] width 483 height 311
paste div "Note to users with screen readers: Please press Alt+0 or Option+0 to deactivate…"
type textarea "<p>Dr. Velmurugan, </p> <p>Hello, I hope this email finds you well! My name is …"
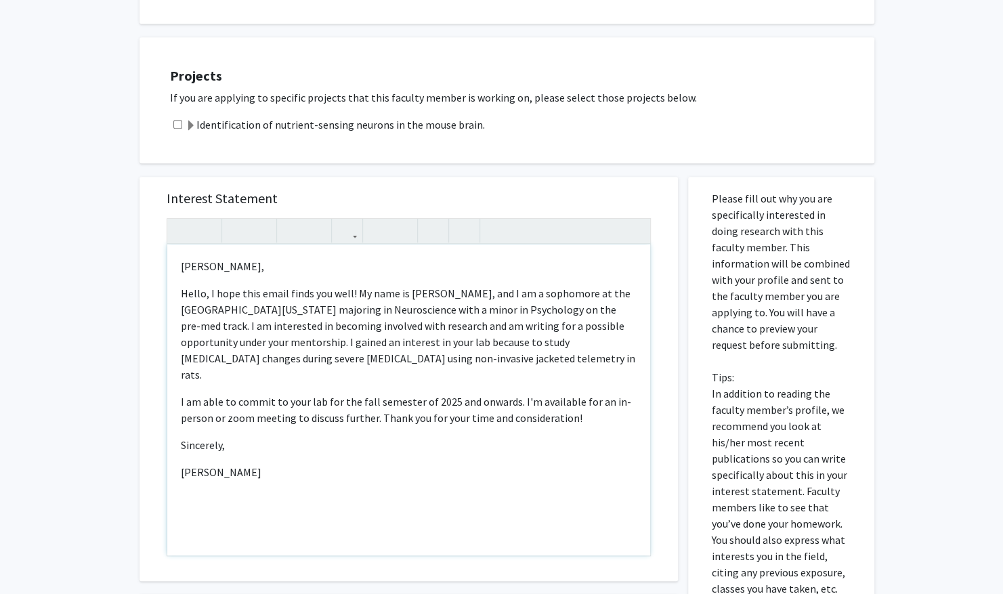
click at [240, 341] on p "Hello, I hope this email finds you well! My name is [PERSON_NAME], and I am a s…" at bounding box center [409, 334] width 456 height 98
click at [237, 341] on p "Hello, I hope this email finds you well! My name is [PERSON_NAME], and I am a s…" at bounding box center [409, 334] width 456 height 98
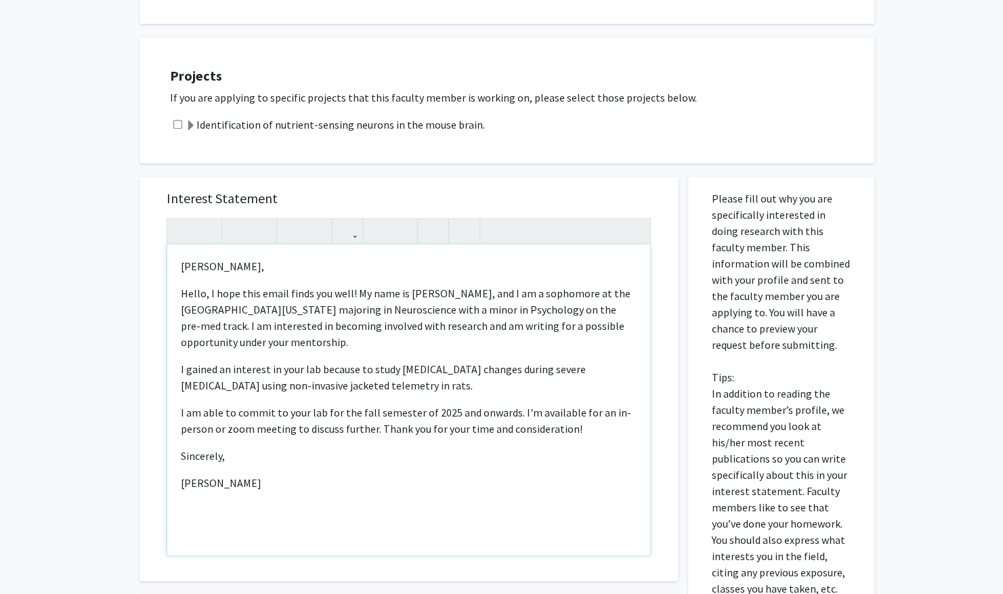
drag, startPoint x: 257, startPoint y: 268, endPoint x: 199, endPoint y: 266, distance: 58.3
click at [199, 266] on p "[PERSON_NAME]," at bounding box center [409, 266] width 456 height 16
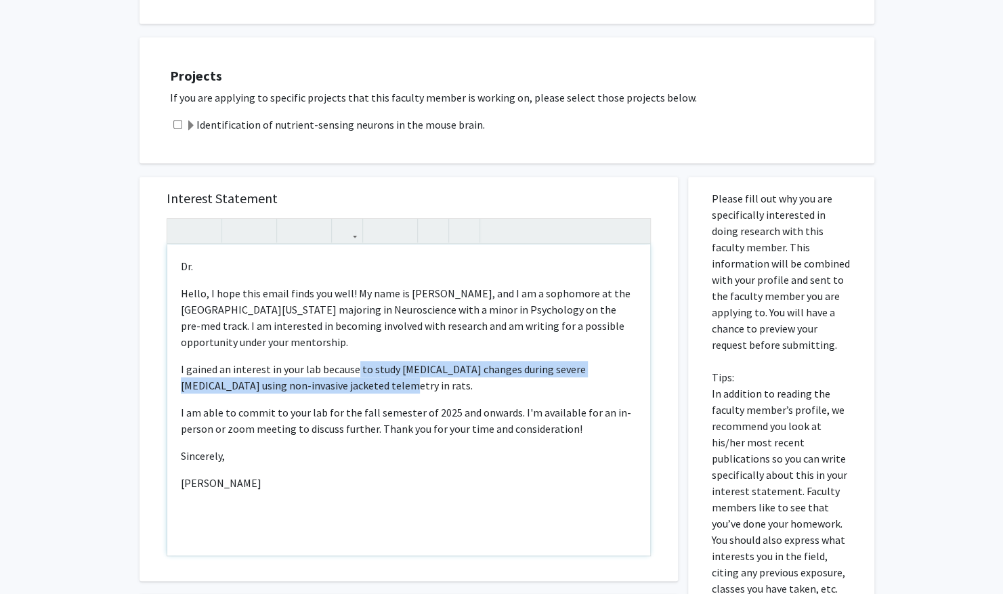
drag, startPoint x: 366, startPoint y: 377, endPoint x: 356, endPoint y: 369, distance: 12.5
click at [356, 369] on p "I gained an interest in your lab because to study ECG changes during severe hyp…" at bounding box center [409, 377] width 456 height 33
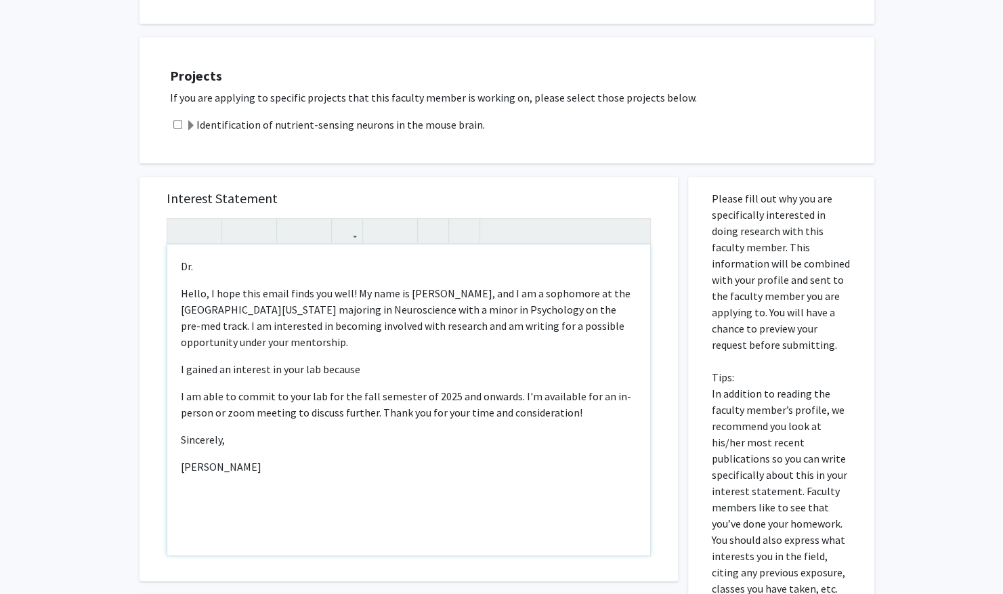
click at [177, 366] on div "Dr.  Hello, I hope this email finds you well! My name is Vidhi Patel, and I am…" at bounding box center [408, 400] width 483 height 311
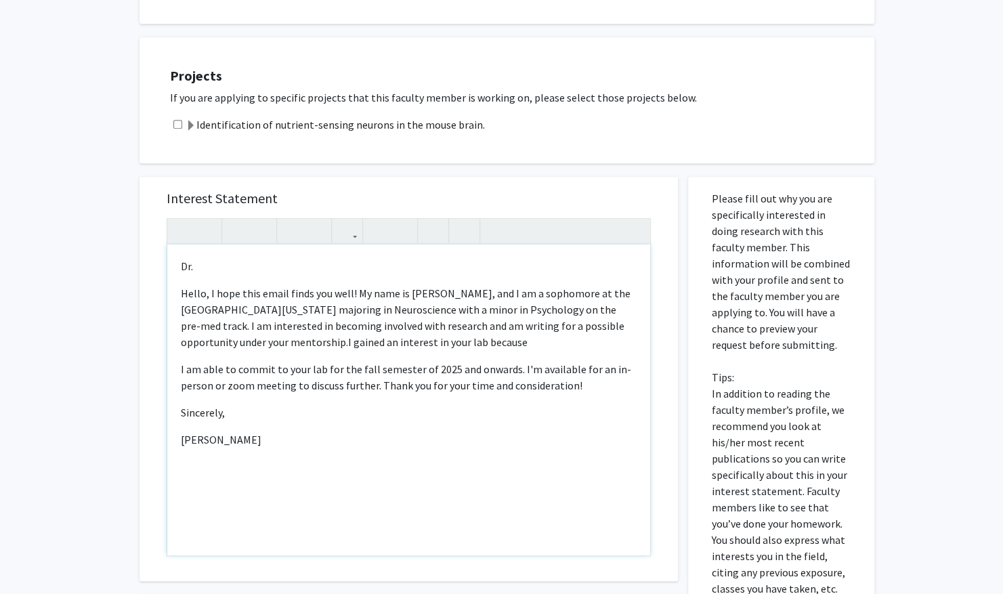
click at [248, 266] on p "Dr." at bounding box center [409, 266] width 456 height 16
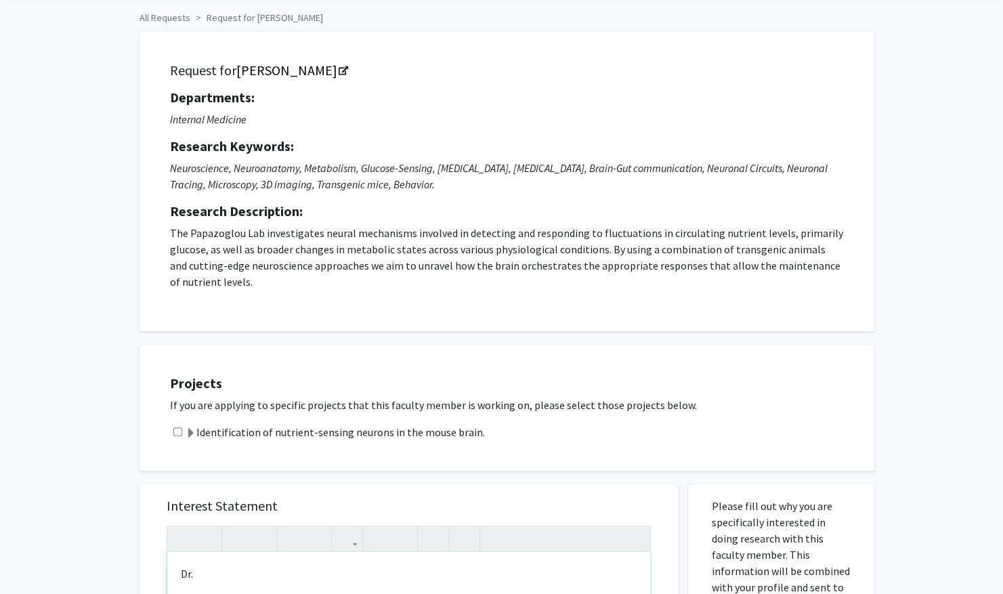
scroll to position [56, 0]
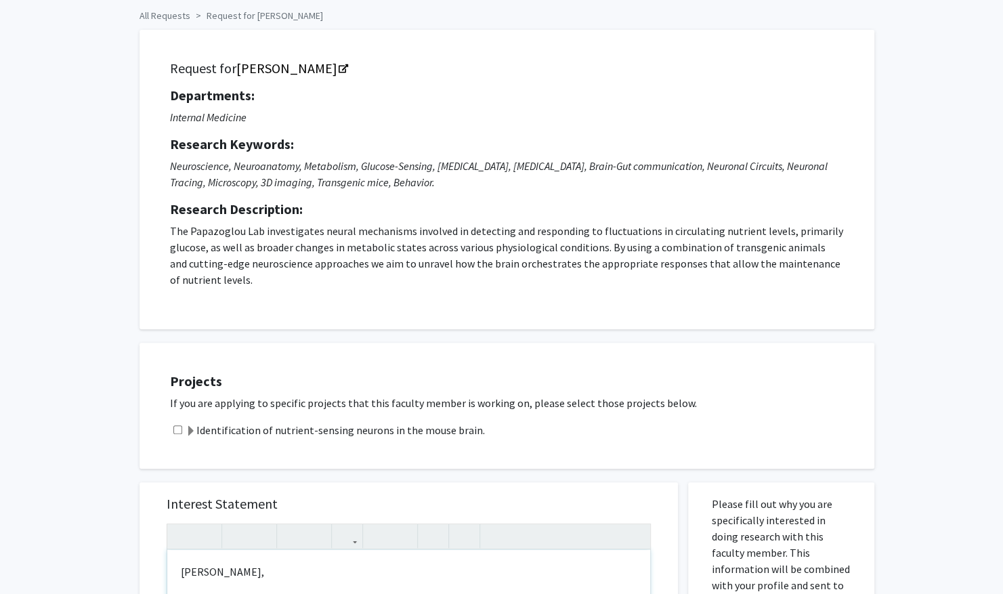
type textarea "<p>Dr. Papazoglou,</p> <p>Hello, I hope this email finds you well! My name is V…"
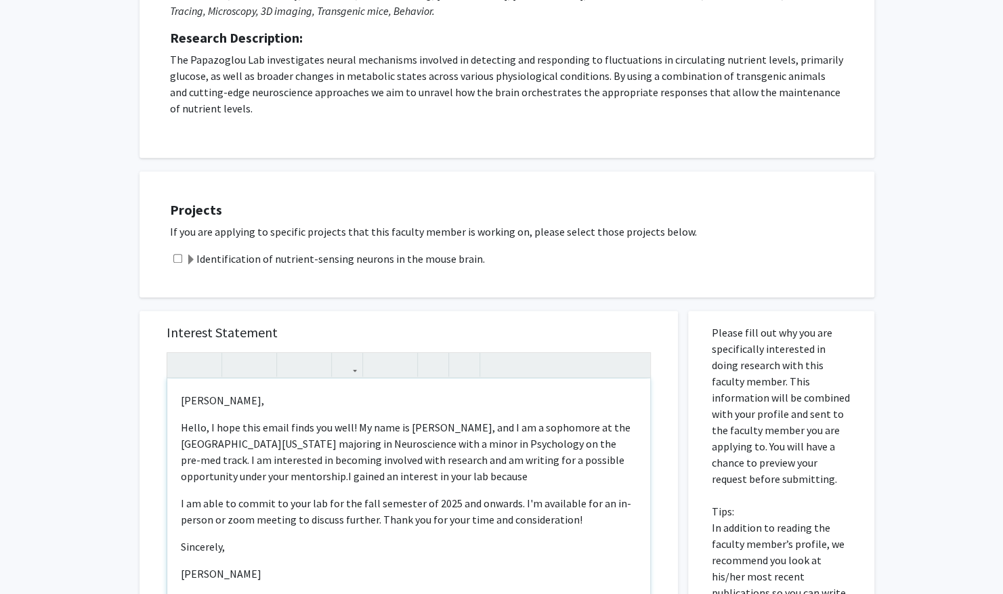
scroll to position [248, 0]
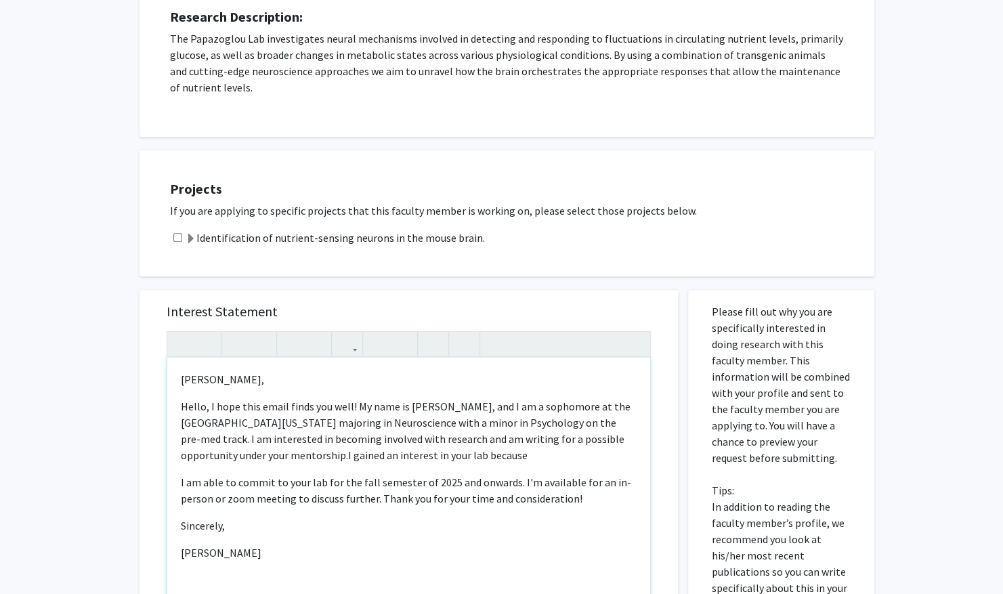
click at [282, 362] on div "Dr. Papazoglou,  Hello, I hope this email finds you well! My name is Vidhi Pat…" at bounding box center [408, 513] width 483 height 311
click at [287, 425] on p "Hello, I hope this email finds you well! My name is Vidhi Patel, and I am a sop…" at bounding box center [409, 430] width 456 height 65
click at [392, 448] on span "I gained an interest in your lab because" at bounding box center [437, 455] width 179 height 14
click at [418, 452] on p "Hello, I hope this email finds you well! My name is Vidhi Patel, and I am a sop…" at bounding box center [409, 430] width 456 height 65
click at [443, 456] on p "Hello, I hope this email finds you well! My name is Vidhi Patel, and I am a sop…" at bounding box center [409, 430] width 456 height 65
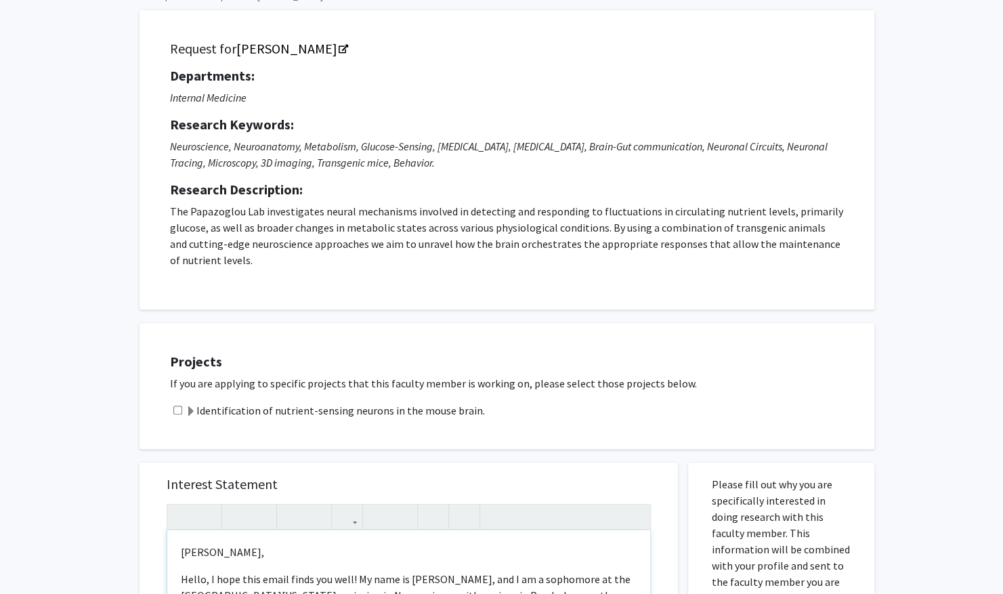
scroll to position [83, 0]
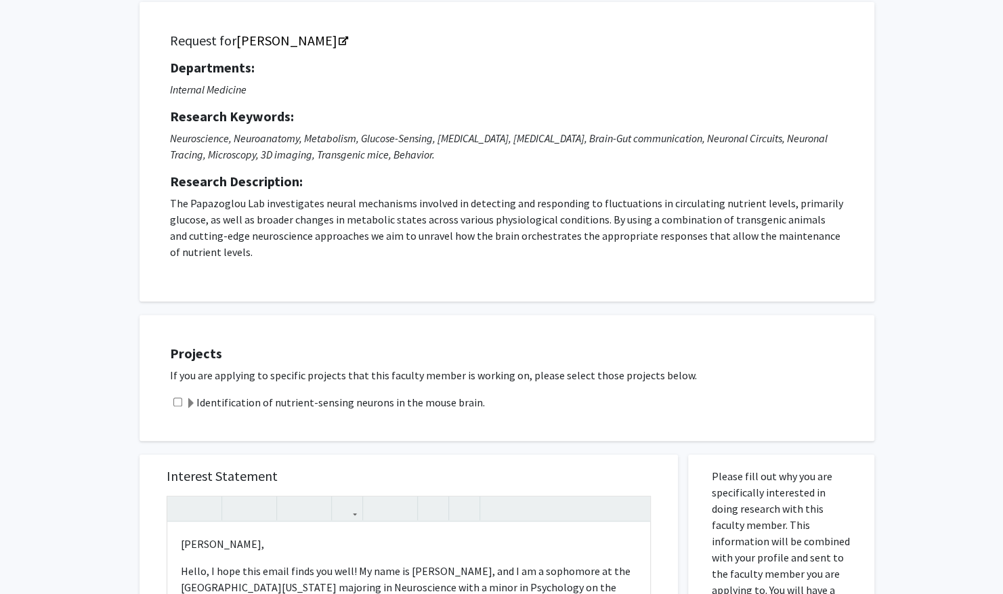
click at [177, 402] on input "checkbox" at bounding box center [177, 402] width 9 height 9
checkbox input "true"
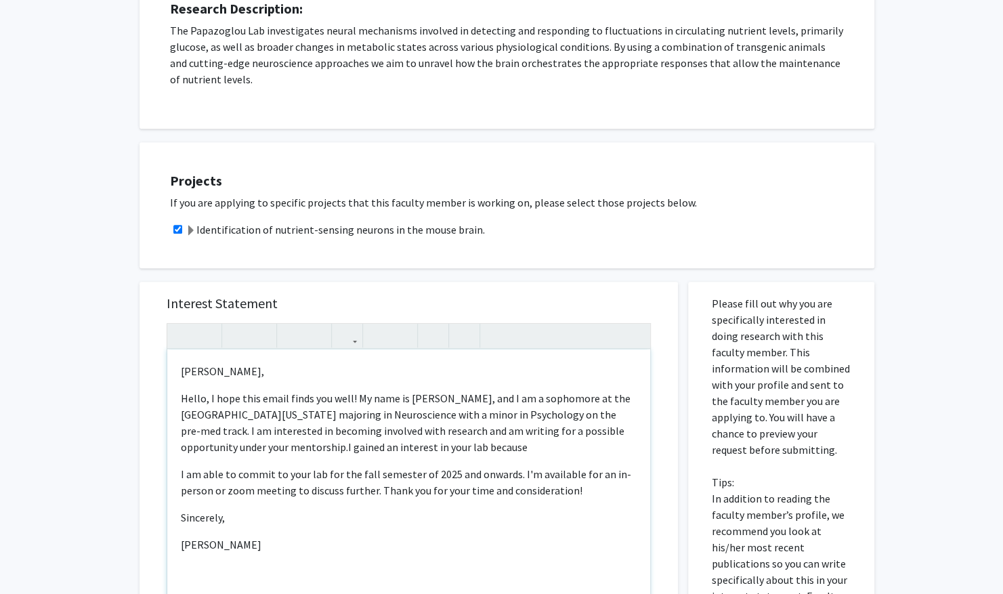
scroll to position [257, 0]
click at [435, 440] on p "Hello, I hope this email finds you well! My name is Vidhi Patel, and I am a sop…" at bounding box center [409, 421] width 456 height 65
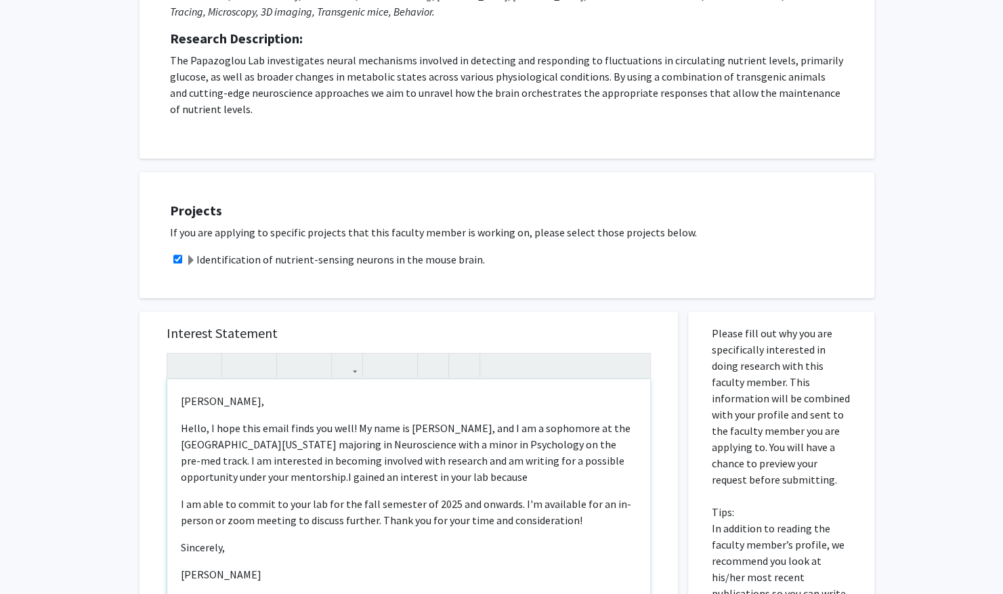
scroll to position [206, 0]
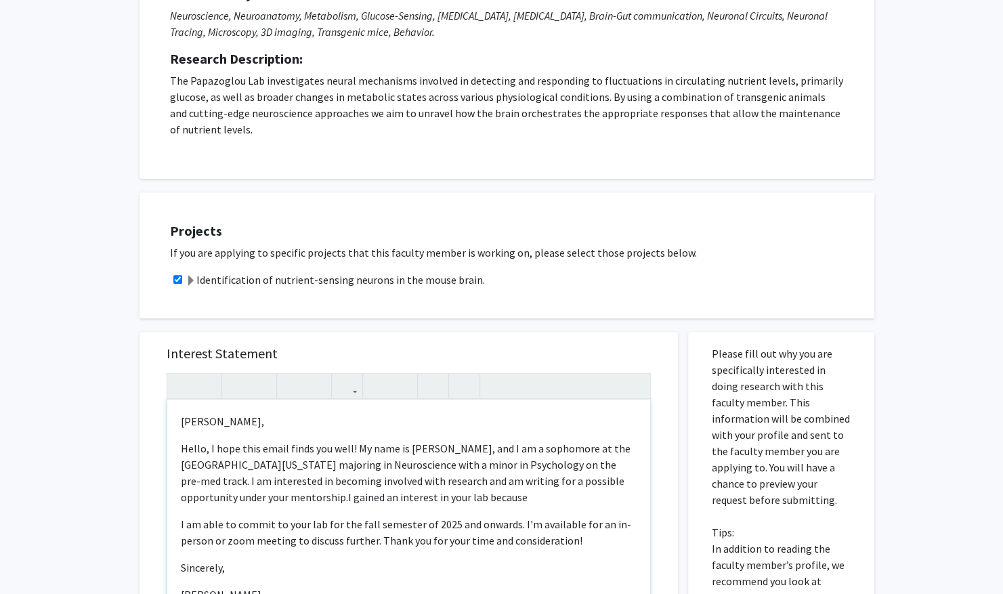
type textarea "<p>Dr. Papazoglou,</p> <p>Hello, I hope this email finds you well! My name is V…"
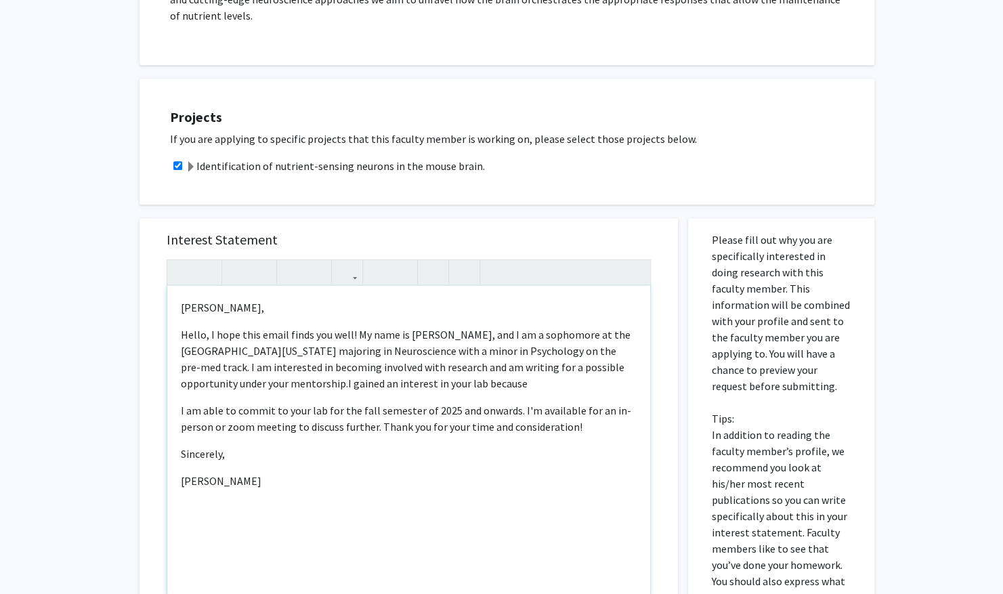
scroll to position [318, 0]
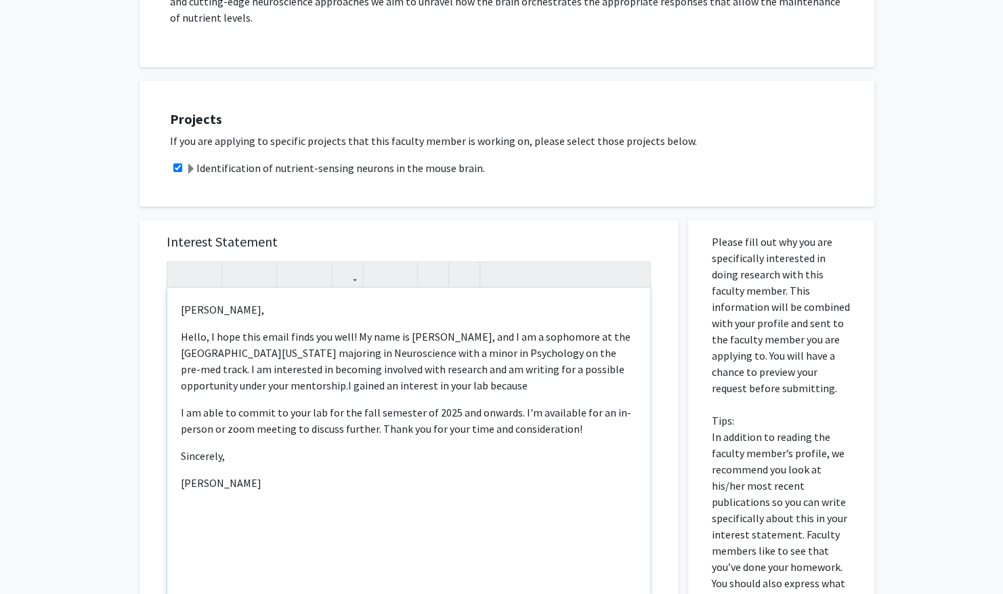
click at [439, 402] on div "Dr. Papazoglou,  Hello, I hope this email finds you well! My name is Vidhi Pat…" at bounding box center [408, 443] width 483 height 311
click at [438, 390] on p "Hello, I hope this email finds you well! My name is Vidhi Patel, and I am a sop…" at bounding box center [409, 360] width 456 height 65
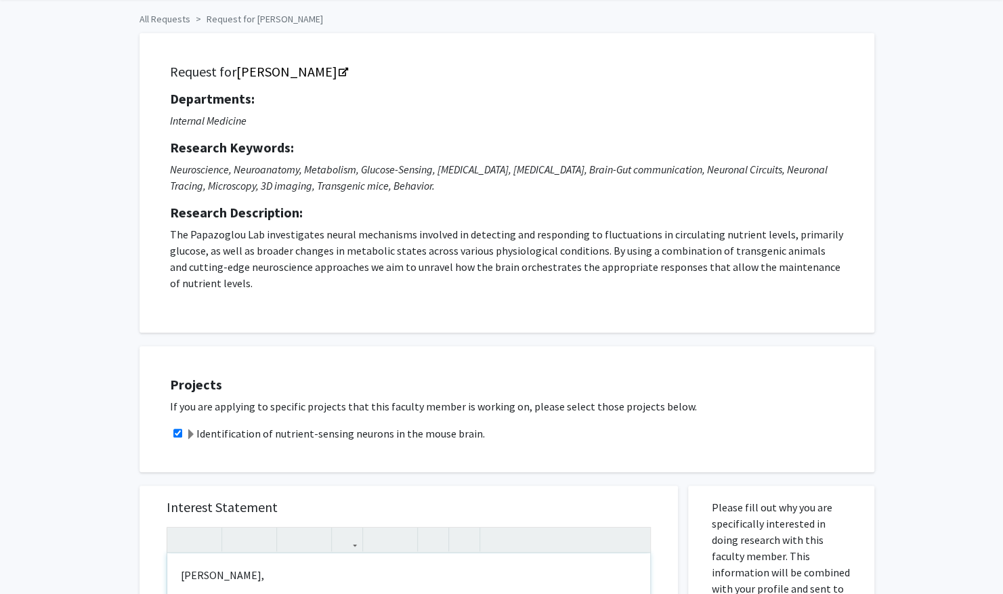
scroll to position [53, 0]
